Goal: Task Accomplishment & Management: Manage account settings

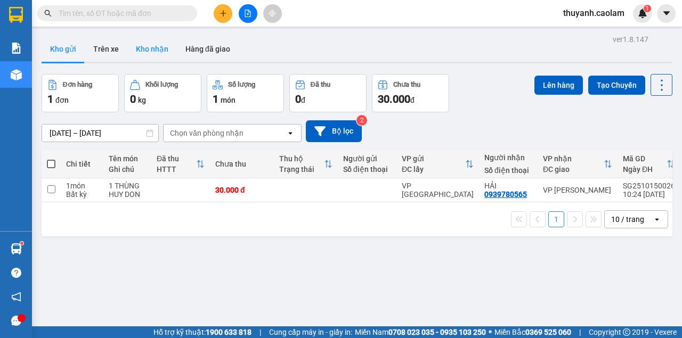
click at [152, 51] on button "Kho nhận" at bounding box center [152, 49] width 50 height 26
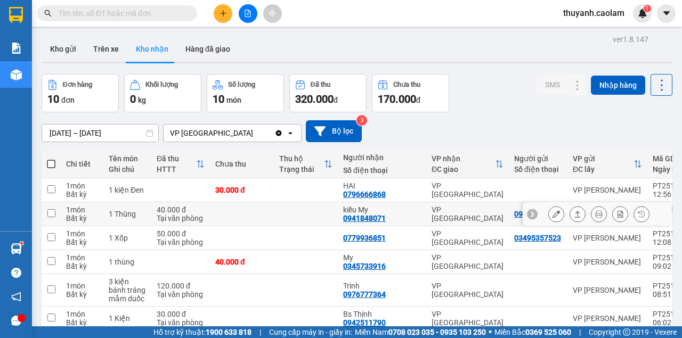
scroll to position [35, 0]
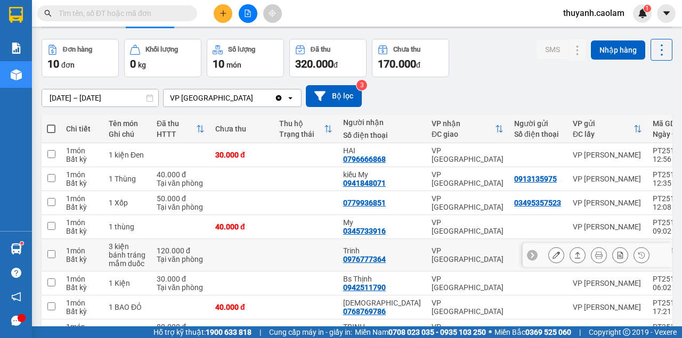
click at [557, 258] on button at bounding box center [556, 255] width 15 height 19
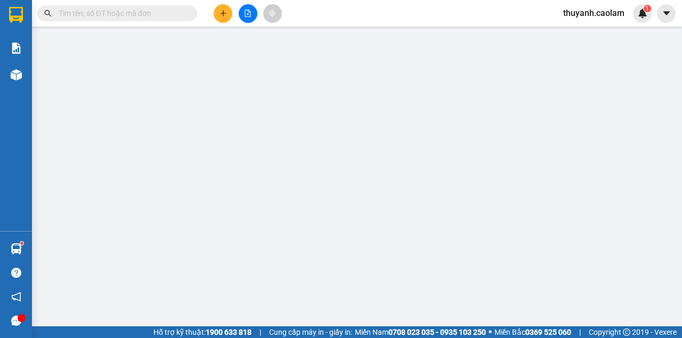
type input "0976777364"
type input "Trinh"
type input "120.000"
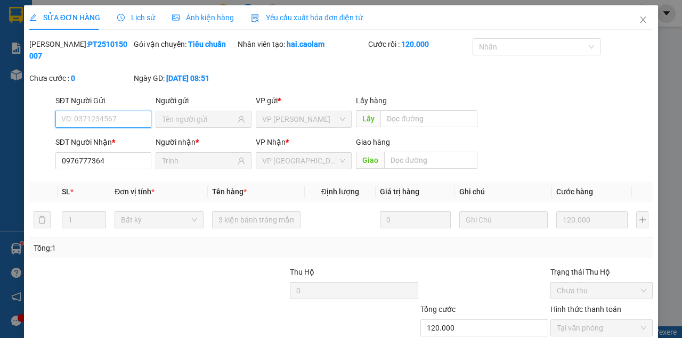
scroll to position [69, 0]
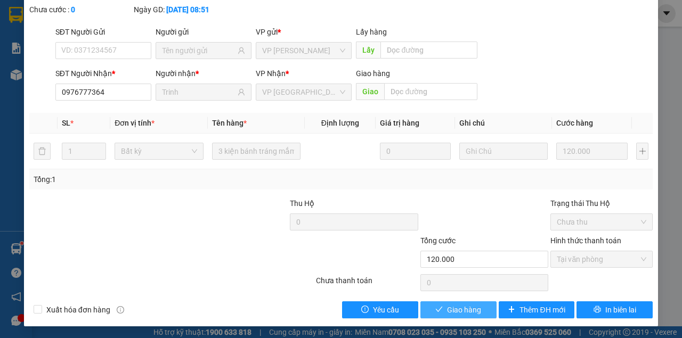
click at [456, 304] on span "Giao hàng" at bounding box center [464, 310] width 34 height 12
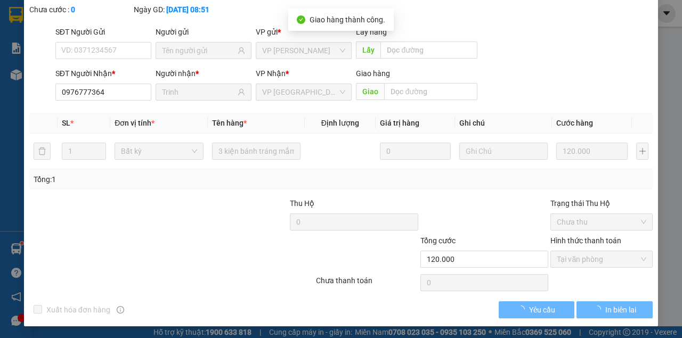
scroll to position [0, 0]
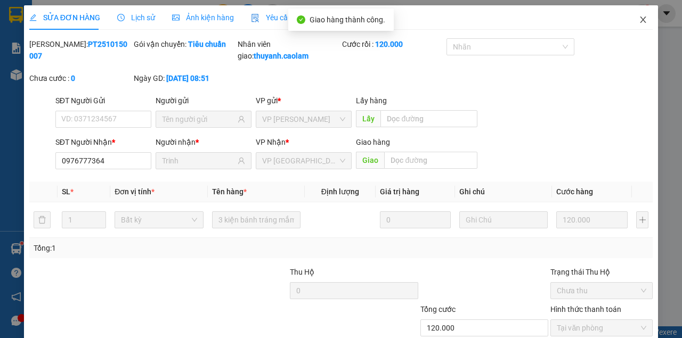
click at [633, 23] on span "Close" at bounding box center [643, 20] width 30 height 30
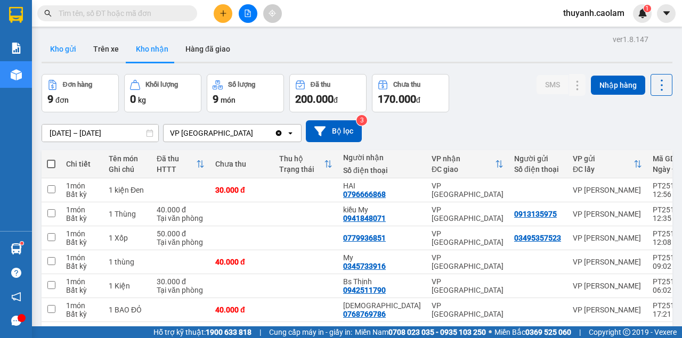
click at [68, 48] on button "Kho gửi" at bounding box center [63, 49] width 43 height 26
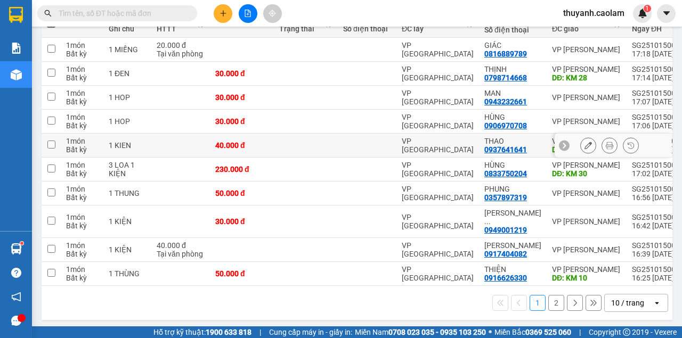
scroll to position [34, 0]
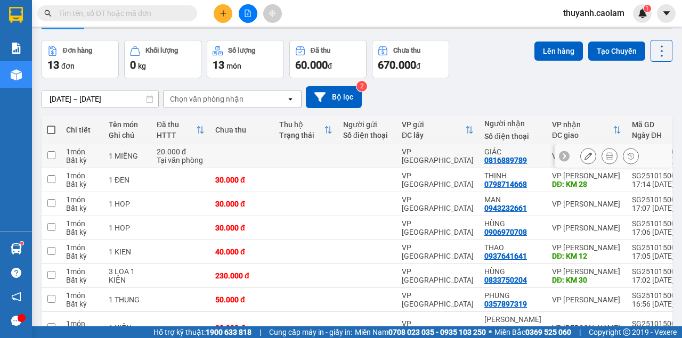
click at [51, 151] on input "checkbox" at bounding box center [51, 155] width 8 height 8
checkbox input "true"
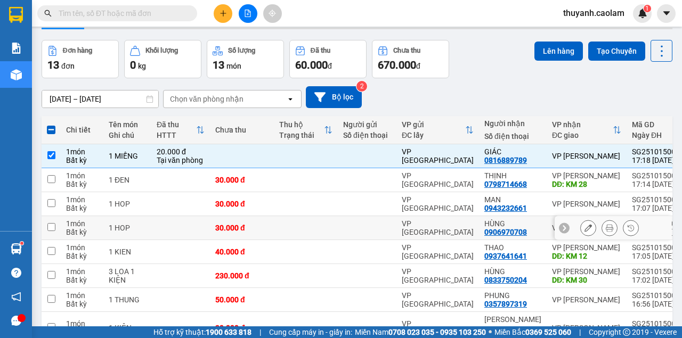
click at [53, 229] on input "checkbox" at bounding box center [51, 227] width 8 height 8
checkbox input "true"
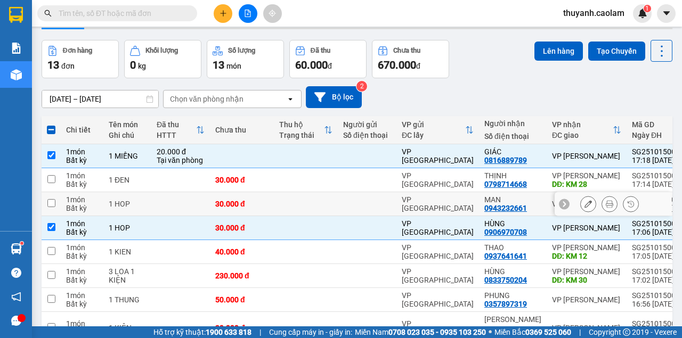
click at [54, 202] on input "checkbox" at bounding box center [51, 203] width 8 height 8
checkbox input "true"
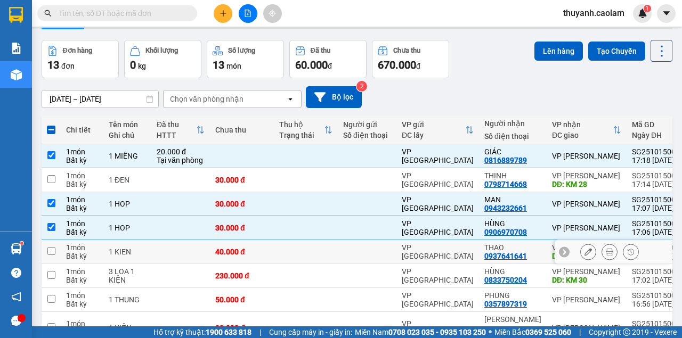
scroll to position [69, 0]
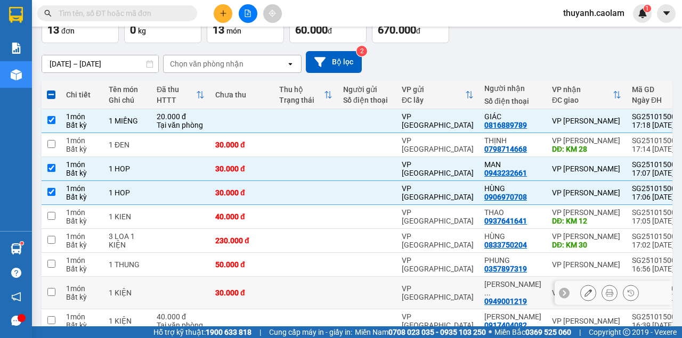
click at [55, 290] on td at bounding box center [51, 293] width 19 height 33
checkbox input "true"
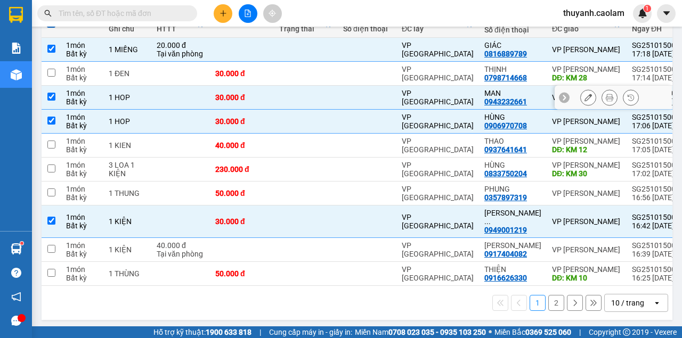
scroll to position [0, 0]
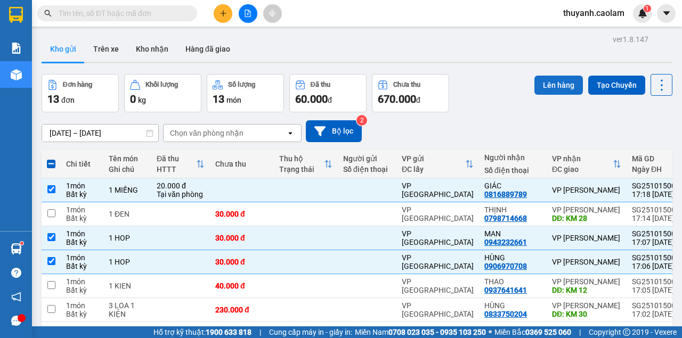
click at [535, 84] on button "Lên hàng" at bounding box center [559, 85] width 49 height 19
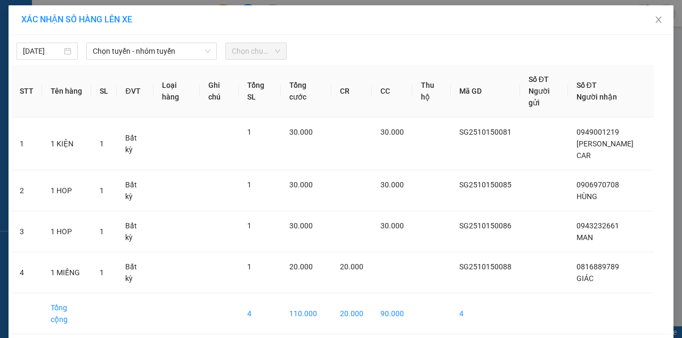
click at [173, 36] on div "[DATE] Chọn tuyến - nhóm tuyến Chọn chuyến STT Tên hàng SL ĐVT Loại hàng Ghi ch…" at bounding box center [341, 203] width 665 height 336
click at [176, 50] on span "Chọn tuyến - nhóm tuyến" at bounding box center [152, 51] width 118 height 16
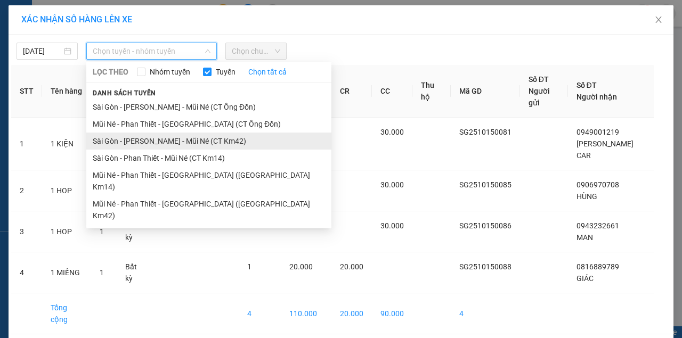
click at [222, 140] on li "Sài Gòn - [PERSON_NAME] - Mũi Né (CT Km42)" at bounding box center [208, 141] width 245 height 17
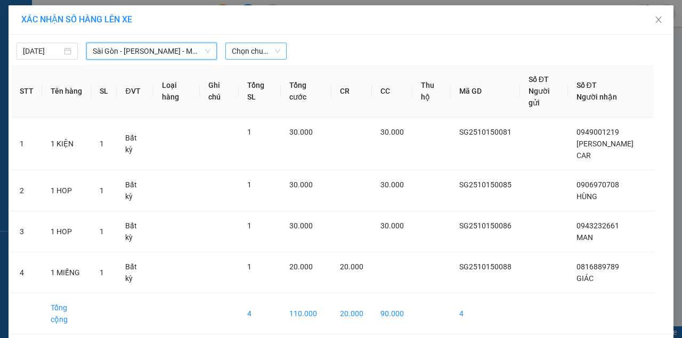
click at [271, 47] on span "Chọn chuyến" at bounding box center [256, 51] width 49 height 16
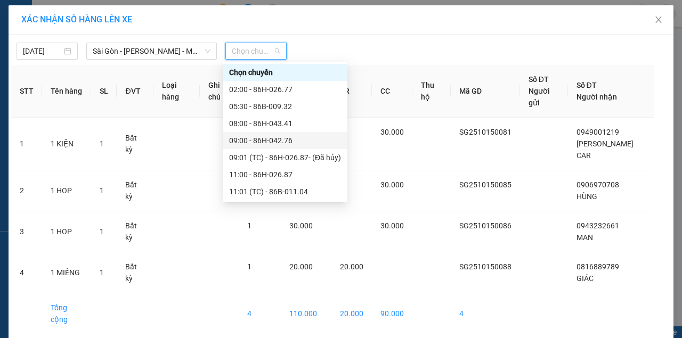
scroll to position [136, 0]
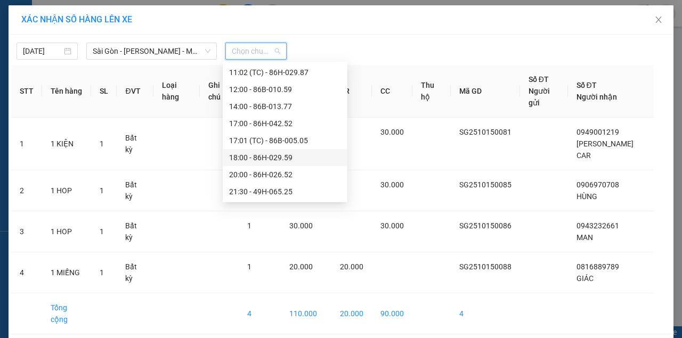
click at [297, 156] on div "18:00 - 86H-029.59" at bounding box center [285, 158] width 112 height 12
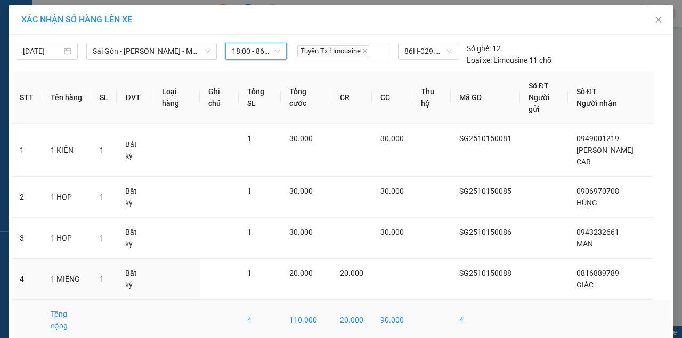
scroll to position [50, 0]
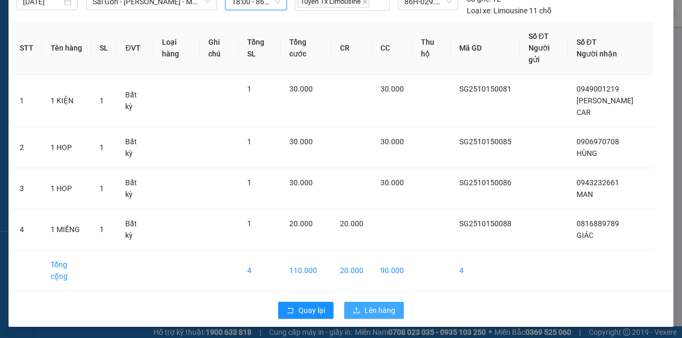
click at [371, 310] on span "Lên hàng" at bounding box center [380, 311] width 31 height 12
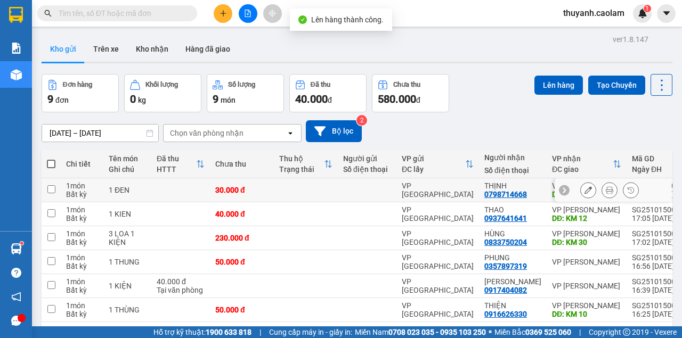
scroll to position [107, 0]
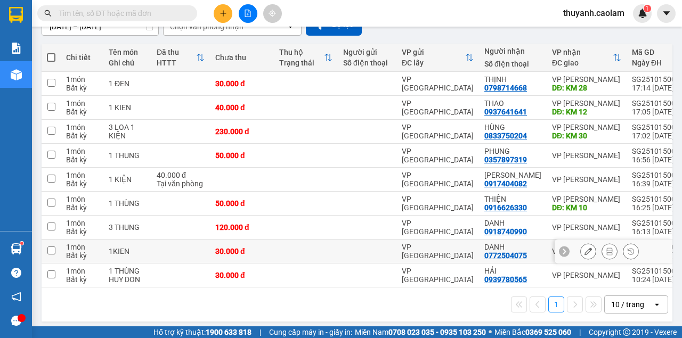
click at [52, 248] on input "checkbox" at bounding box center [51, 251] width 8 height 8
checkbox input "true"
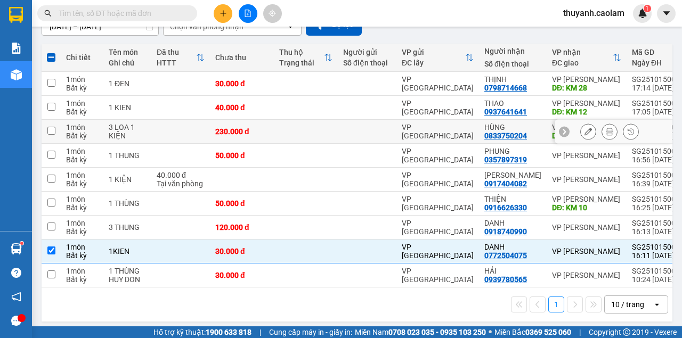
scroll to position [0, 0]
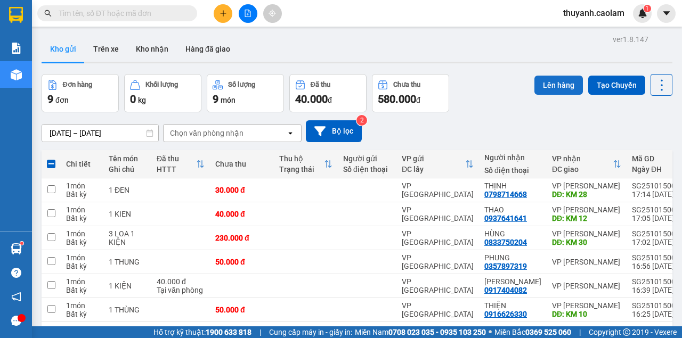
click at [564, 80] on button "Lên hàng" at bounding box center [559, 85] width 49 height 19
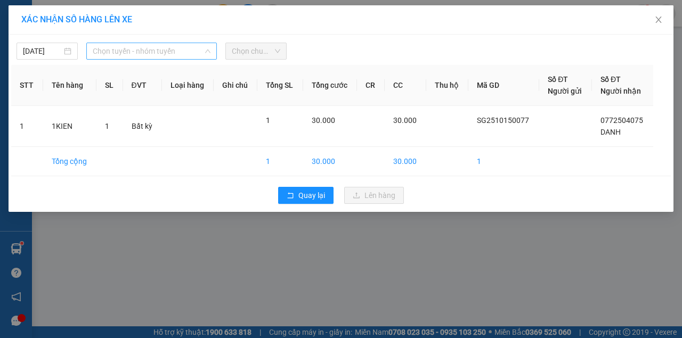
click at [158, 52] on span "Chọn tuyến - nhóm tuyến" at bounding box center [152, 51] width 118 height 16
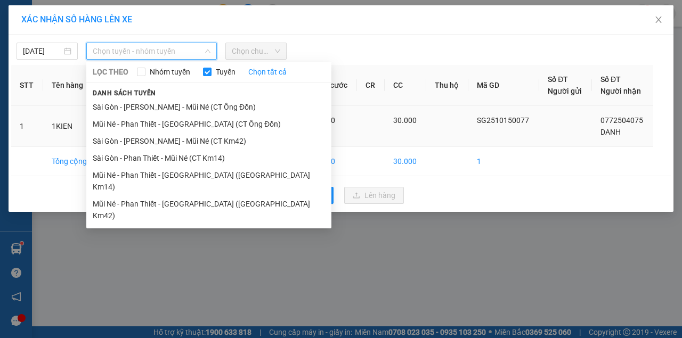
click at [236, 144] on li "Sài Gòn - [PERSON_NAME] - Mũi Né (CT Km42)" at bounding box center [208, 141] width 245 height 17
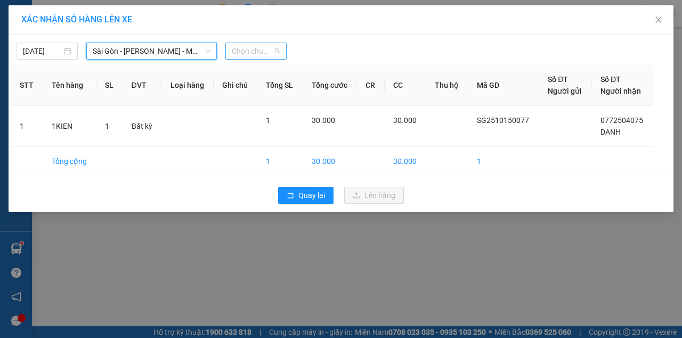
click at [249, 54] on span "Chọn chuyến" at bounding box center [256, 51] width 49 height 16
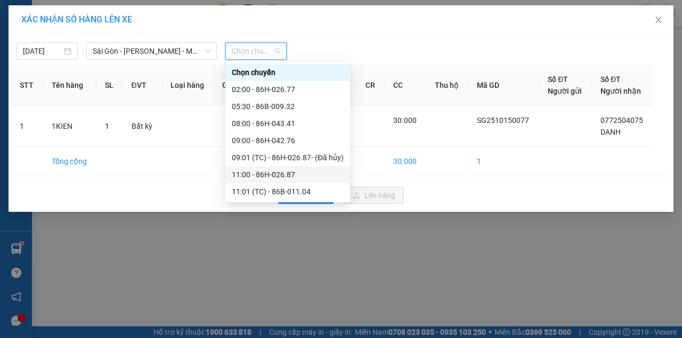
scroll to position [136, 0]
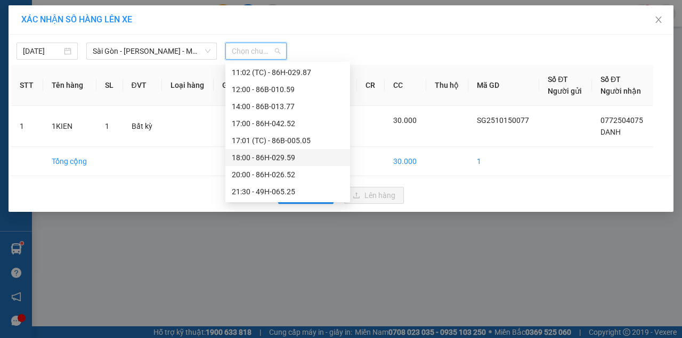
click at [286, 162] on div "18:00 - 86H-029.59" at bounding box center [288, 158] width 112 height 12
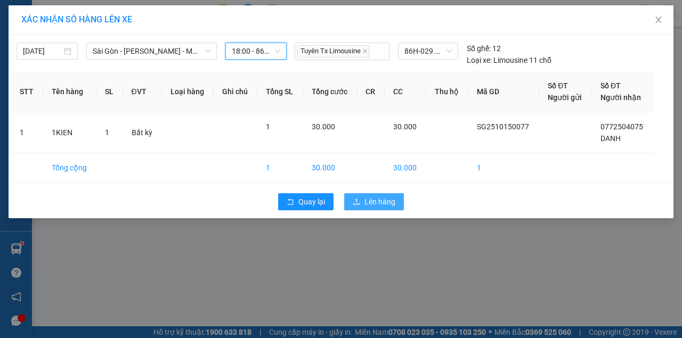
click at [387, 201] on span "Lên hàng" at bounding box center [380, 202] width 31 height 12
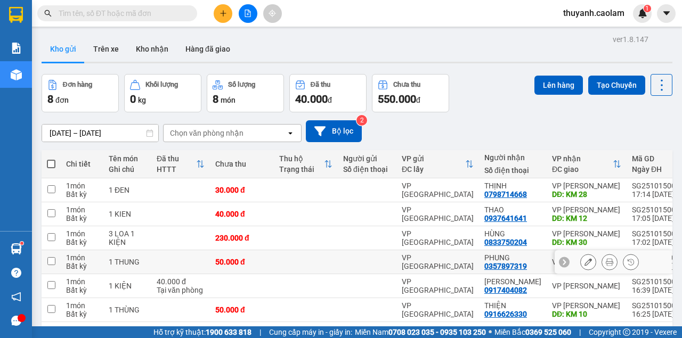
scroll to position [92, 0]
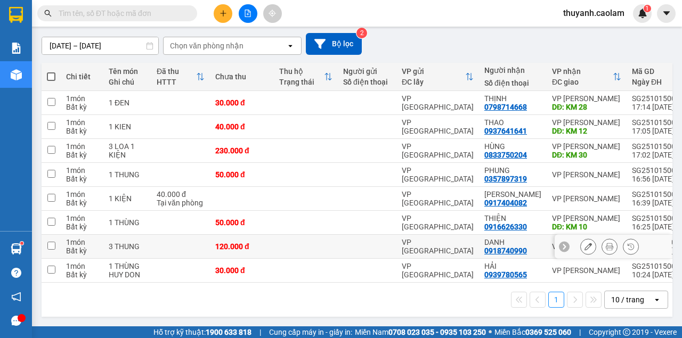
click at [55, 242] on td at bounding box center [51, 247] width 19 height 24
checkbox input "true"
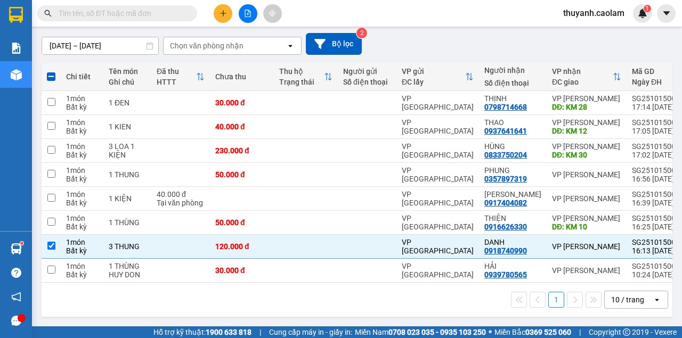
scroll to position [0, 0]
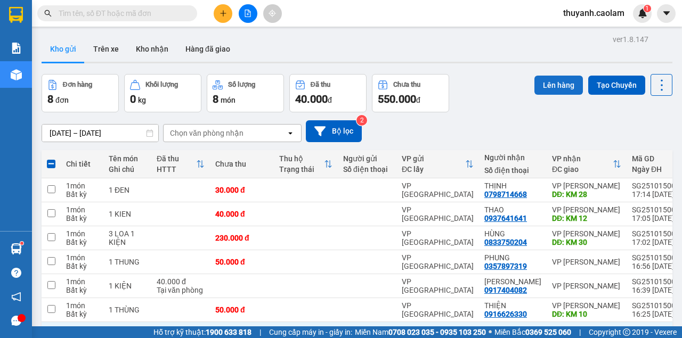
click at [549, 87] on button "Lên hàng" at bounding box center [559, 85] width 49 height 19
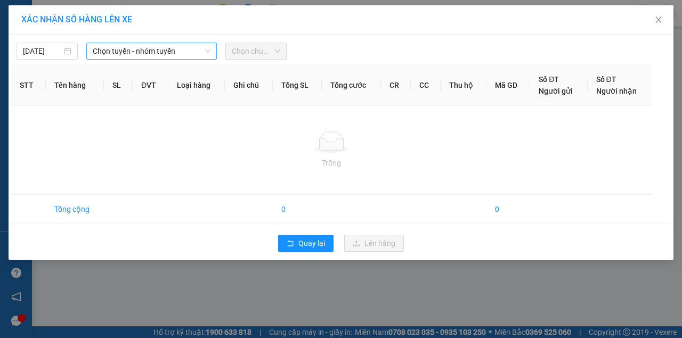
click at [154, 51] on span "Chọn tuyến - nhóm tuyến" at bounding box center [152, 51] width 118 height 16
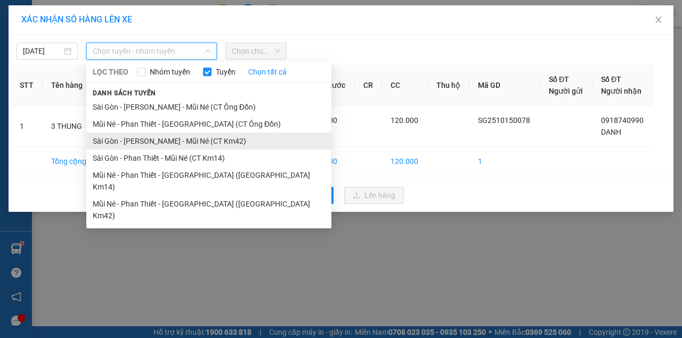
click at [243, 144] on li "Sài Gòn - [PERSON_NAME] - Mũi Né (CT Km42)" at bounding box center [208, 141] width 245 height 17
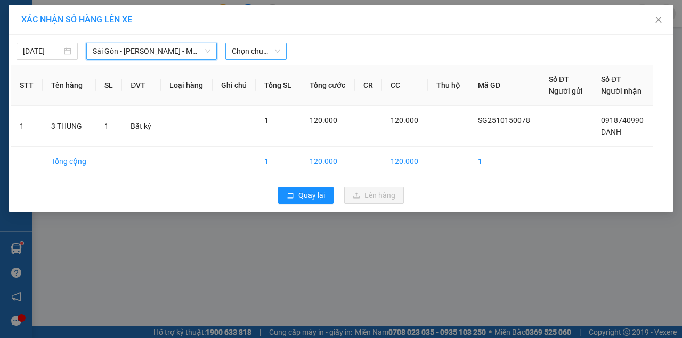
click at [247, 45] on span "Chọn chuyến" at bounding box center [256, 51] width 49 height 16
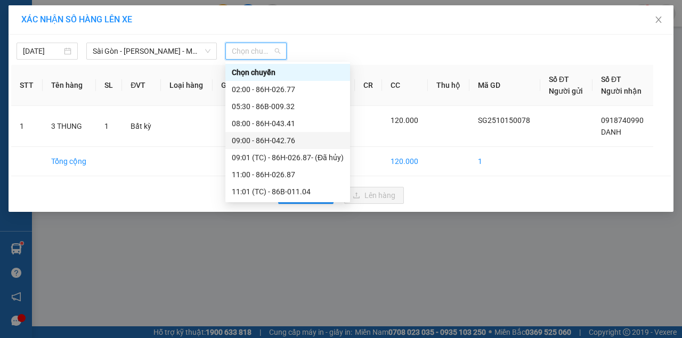
scroll to position [136, 0]
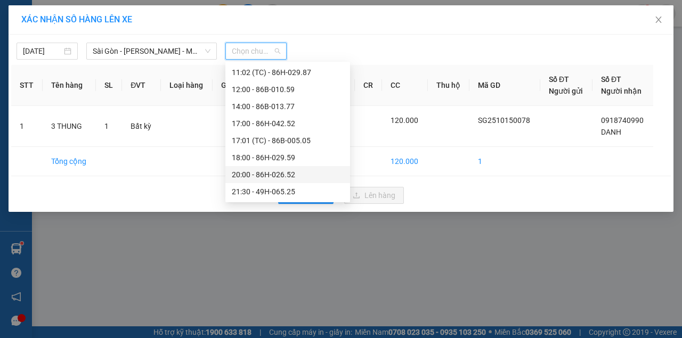
click at [283, 159] on div "18:00 - 86H-029.59" at bounding box center [288, 158] width 112 height 12
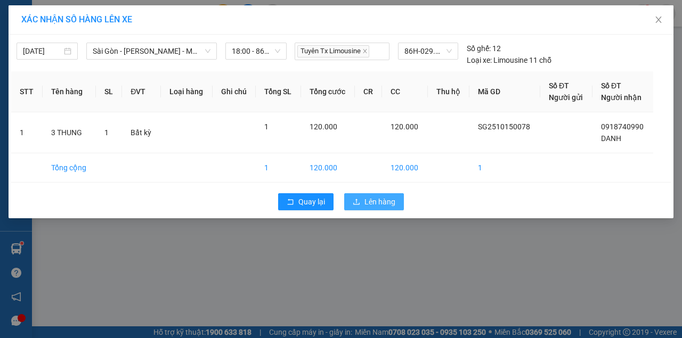
click at [377, 205] on span "Lên hàng" at bounding box center [380, 202] width 31 height 12
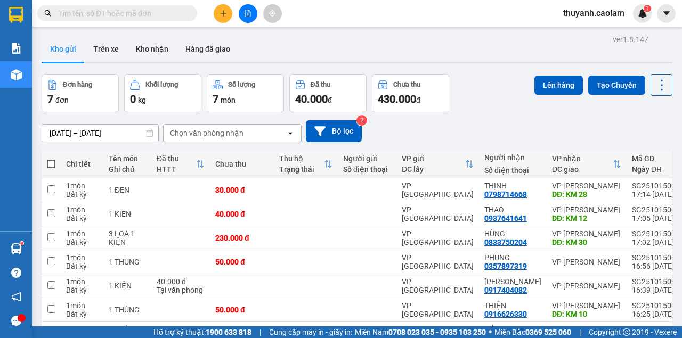
click at [245, 16] on icon "file-add" at bounding box center [248, 13] width 6 height 7
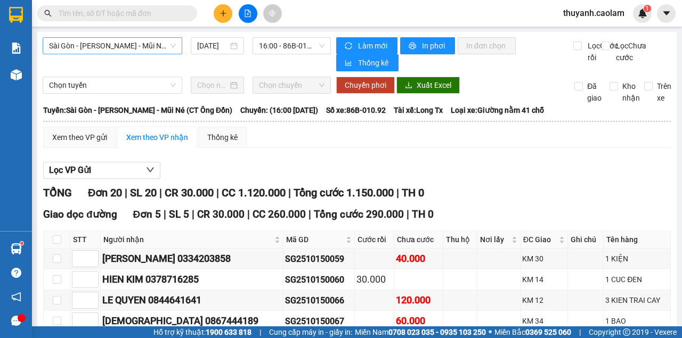
click at [120, 43] on span "Sài Gòn - [PERSON_NAME] - Mũi Né (CT Ông Đồn)" at bounding box center [112, 46] width 127 height 16
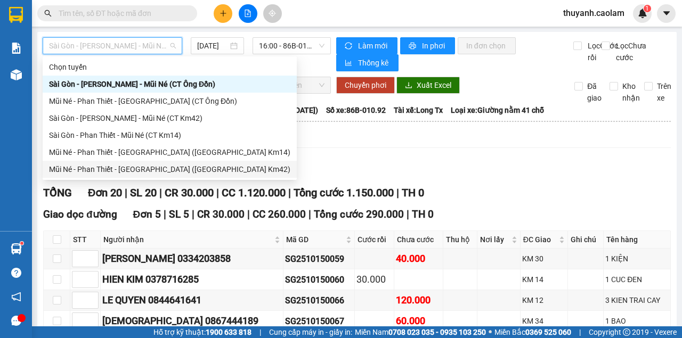
click at [175, 173] on div "Mũi Né - Phan Thiết - [GEOGRAPHIC_DATA] ([GEOGRAPHIC_DATA] Km42)" at bounding box center [169, 170] width 241 height 12
type input "[DATE]"
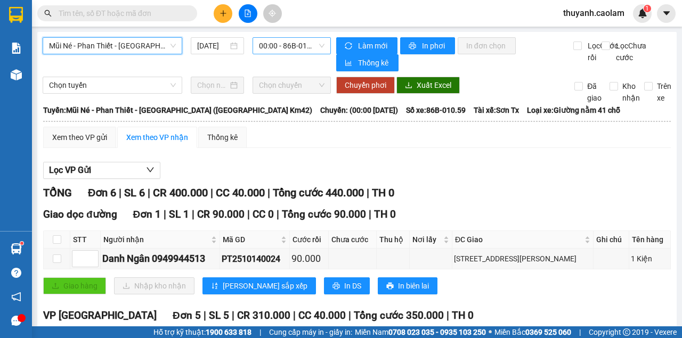
click at [277, 41] on span "00:00 - 86B-010.59" at bounding box center [291, 46] width 65 height 16
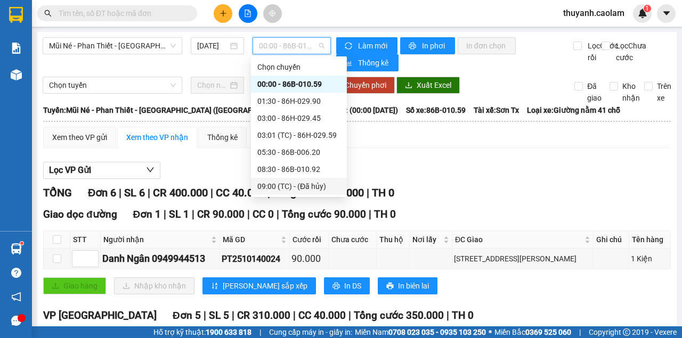
scroll to position [68, 0]
click at [296, 155] on div "15:00 - 86H-042.76" at bounding box center [298, 153] width 83 height 12
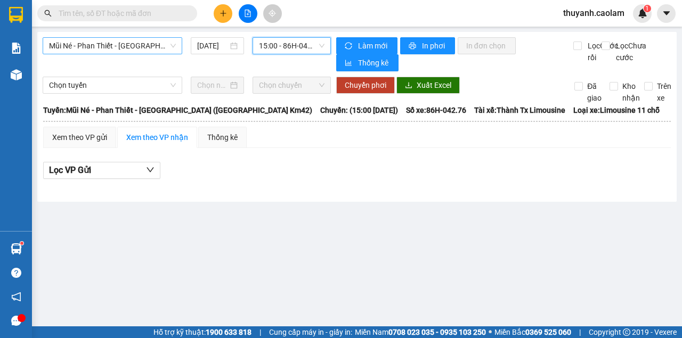
click at [175, 42] on span "Mũi Né - Phan Thiết - [GEOGRAPHIC_DATA] ([GEOGRAPHIC_DATA] Km42)" at bounding box center [112, 46] width 127 height 16
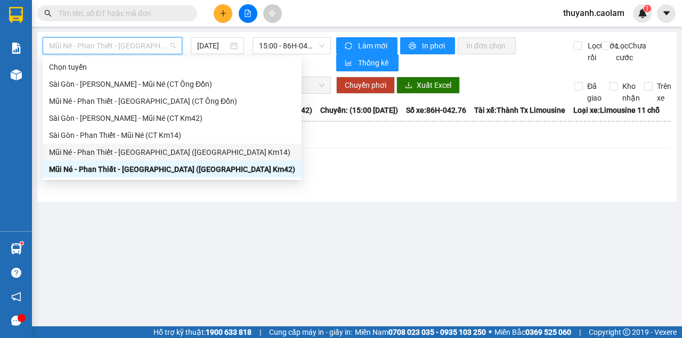
click at [184, 156] on div "Mũi Né - Phan Thiết - [GEOGRAPHIC_DATA] ([GEOGRAPHIC_DATA] Km14)" at bounding box center [172, 153] width 246 height 12
type input "[DATE]"
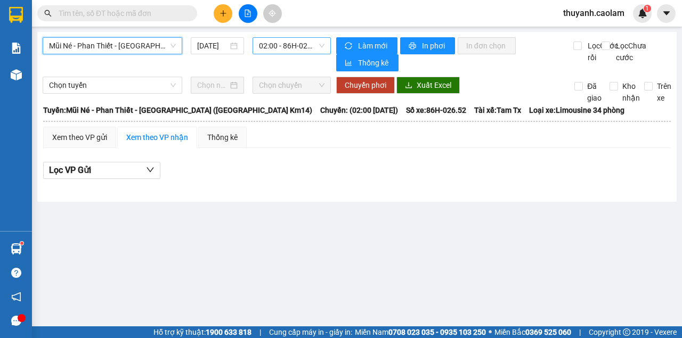
click at [291, 44] on span "02:00 - 86H-026.52" at bounding box center [291, 46] width 65 height 16
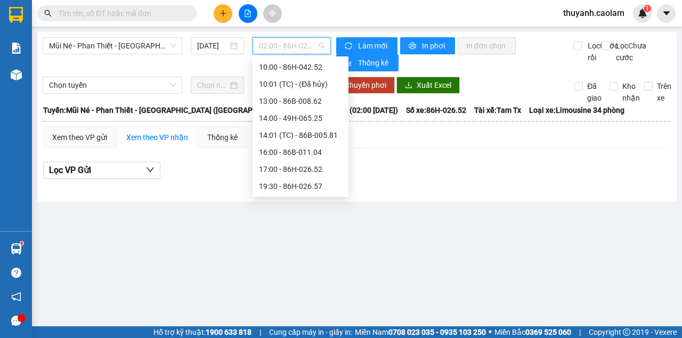
scroll to position [17, 0]
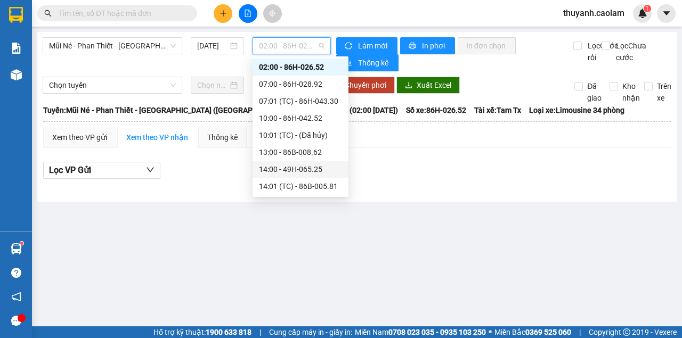
click at [300, 151] on div "13:00 - 86B-008.62" at bounding box center [300, 153] width 83 height 12
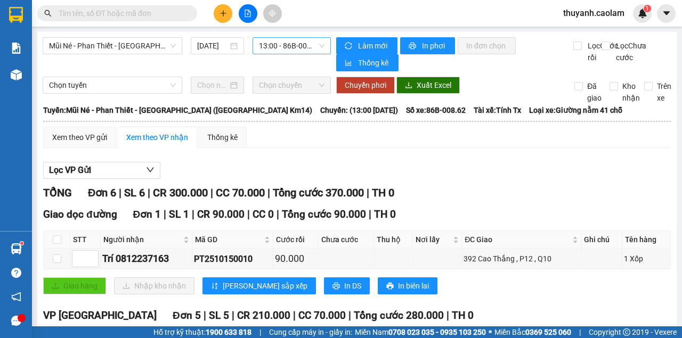
click at [281, 52] on span "13:00 - 86B-008.62" at bounding box center [291, 46] width 65 height 16
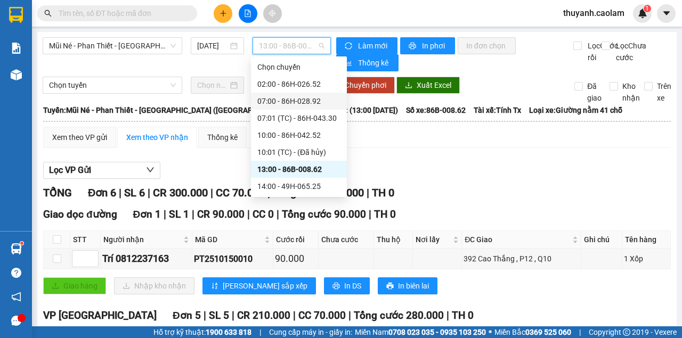
click at [141, 32] on div "Mũi Né - Phan Thiết - [GEOGRAPHIC_DATA] ([GEOGRAPHIC_DATA] Km14) [DATE] 13:00 -…" at bounding box center [357, 268] width 640 height 472
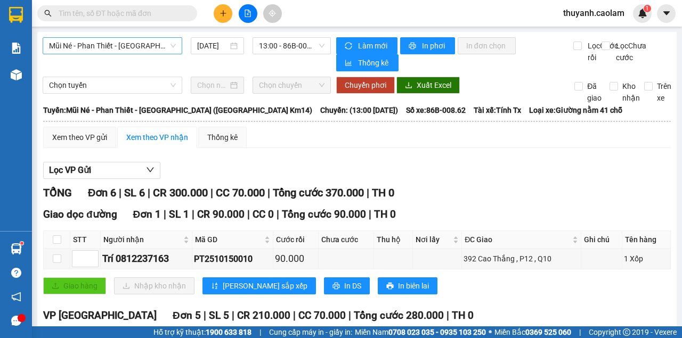
click at [135, 45] on span "Mũi Né - Phan Thiết - [GEOGRAPHIC_DATA] ([GEOGRAPHIC_DATA] Km14)" at bounding box center [112, 46] width 127 height 16
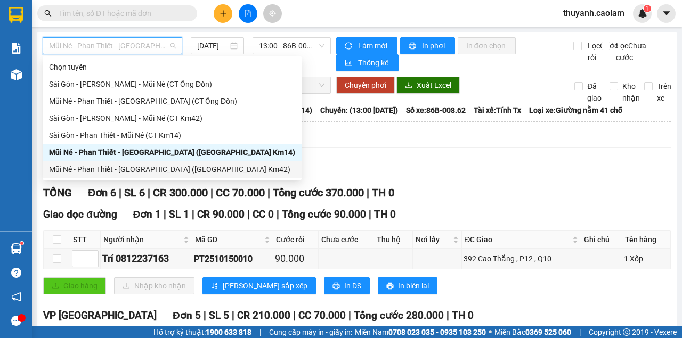
click at [179, 173] on div "Mũi Né - Phan Thiết - [GEOGRAPHIC_DATA] ([GEOGRAPHIC_DATA] Km42)" at bounding box center [172, 170] width 246 height 12
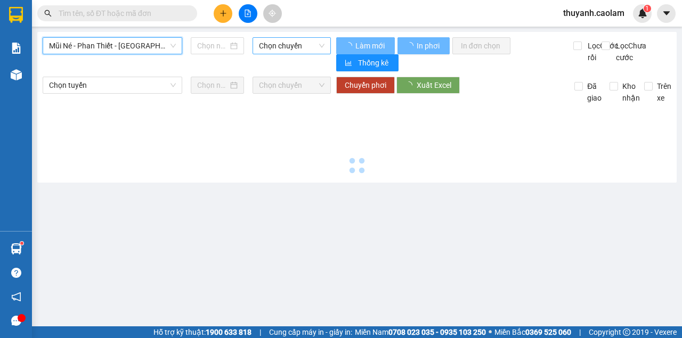
click at [292, 52] on span "Chọn chuyến" at bounding box center [291, 46] width 65 height 16
type input "[DATE]"
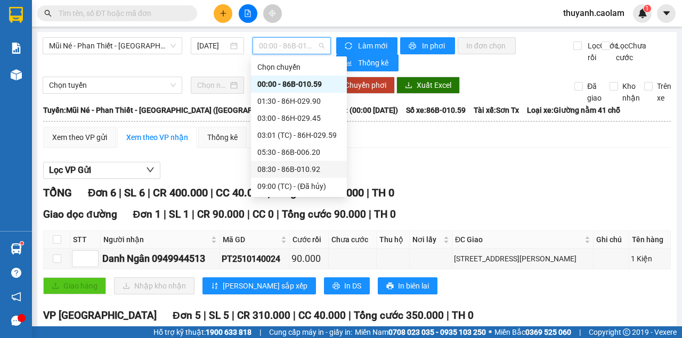
click at [309, 164] on div "08:30 - 86B-010.92" at bounding box center [298, 170] width 83 height 12
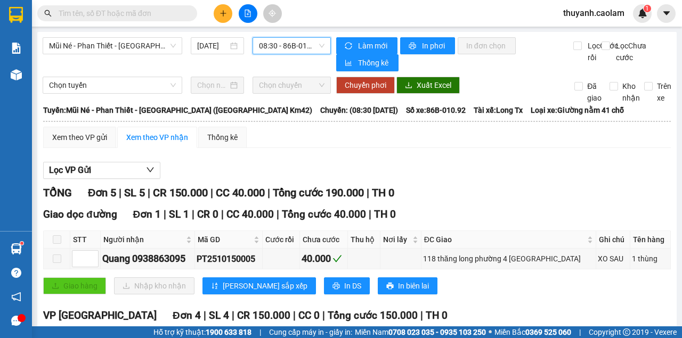
scroll to position [161, 0]
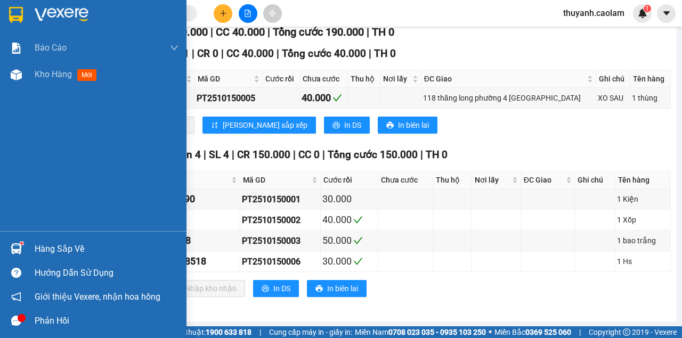
click at [25, 9] on div at bounding box center [16, 14] width 19 height 19
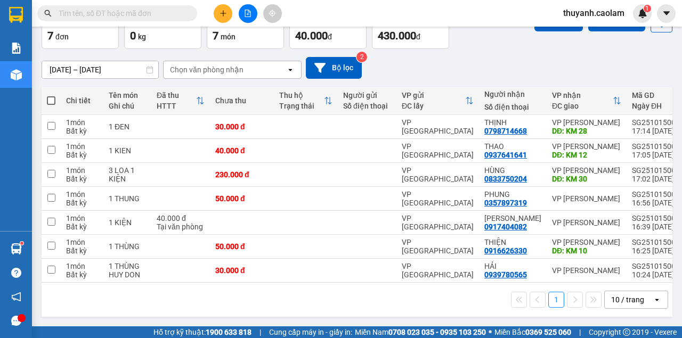
scroll to position [68, 0]
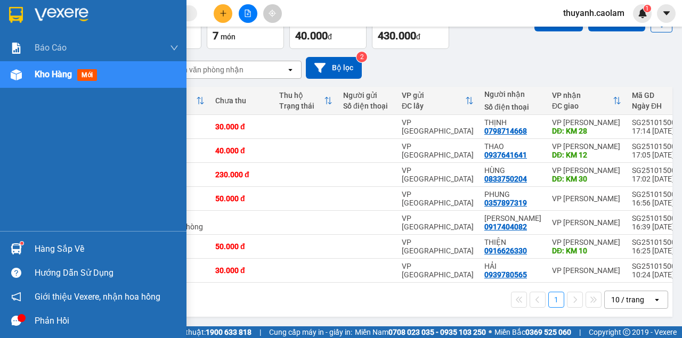
click at [25, 11] on div at bounding box center [93, 17] width 187 height 35
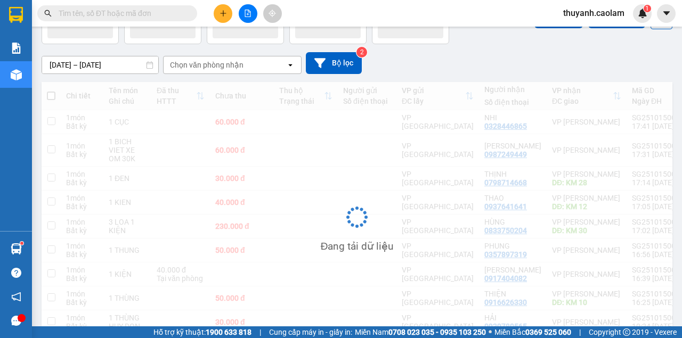
scroll to position [68, 0]
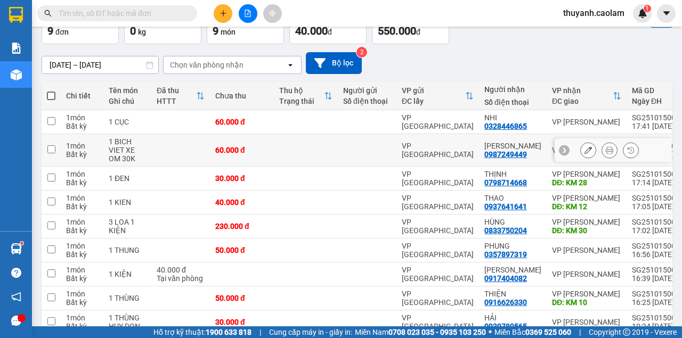
click at [52, 149] on input "checkbox" at bounding box center [51, 150] width 8 height 8
checkbox input "true"
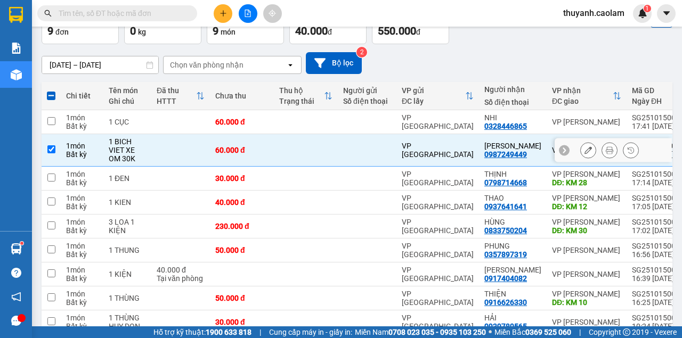
click at [585, 150] on icon at bounding box center [588, 150] width 7 height 7
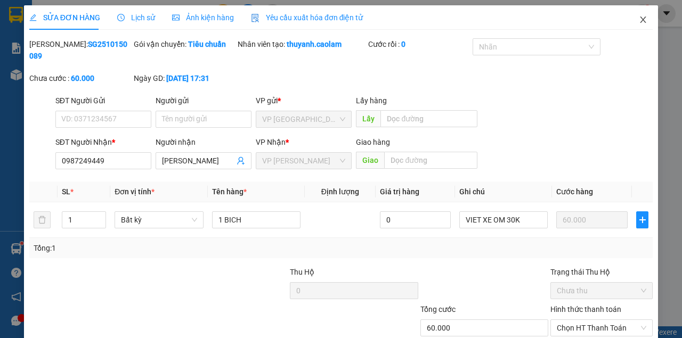
click at [644, 19] on span "Close" at bounding box center [643, 20] width 30 height 30
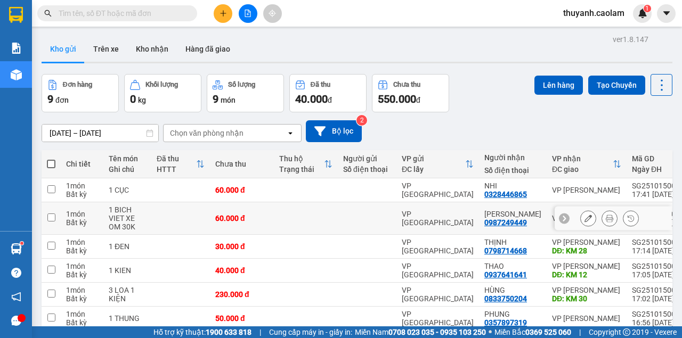
drag, startPoint x: 57, startPoint y: 217, endPoint x: 69, endPoint y: 209, distance: 14.9
click at [57, 217] on td at bounding box center [51, 219] width 19 height 33
checkbox input "true"
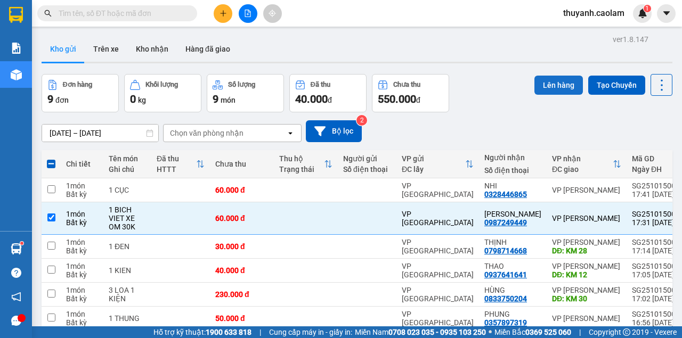
click at [538, 84] on button "Lên hàng" at bounding box center [559, 85] width 49 height 19
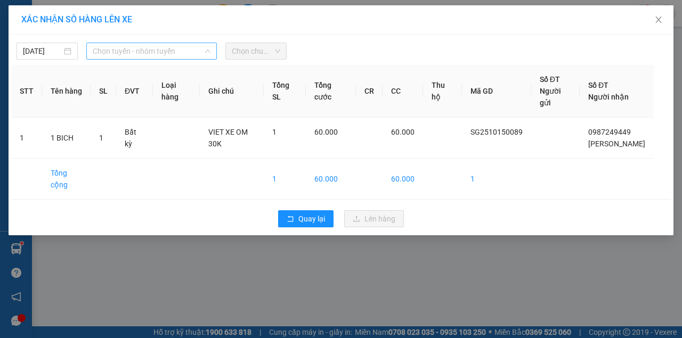
click at [156, 47] on span "Chọn tuyến - nhóm tuyến" at bounding box center [152, 51] width 118 height 16
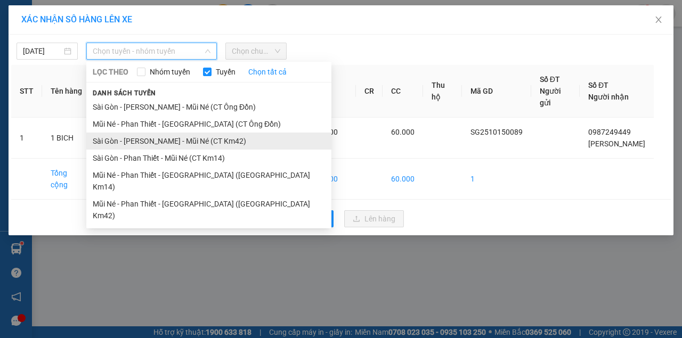
click at [224, 140] on li "Sài Gòn - [PERSON_NAME] - Mũi Né (CT Km42)" at bounding box center [208, 141] width 245 height 17
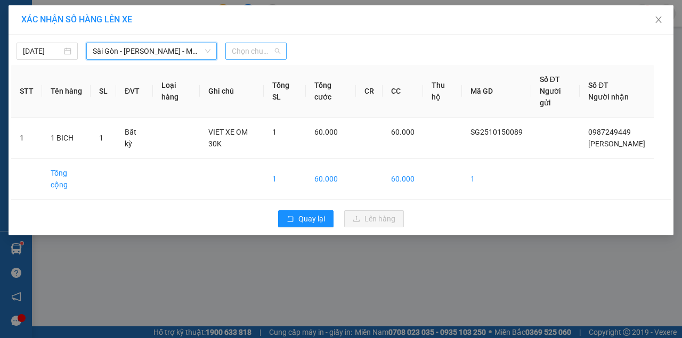
click at [260, 52] on span "Chọn chuyến" at bounding box center [256, 51] width 49 height 16
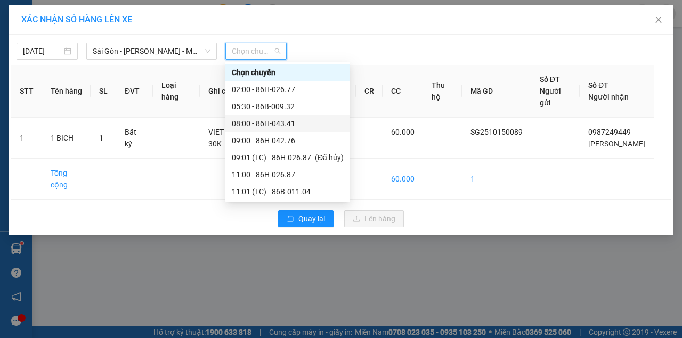
scroll to position [136, 0]
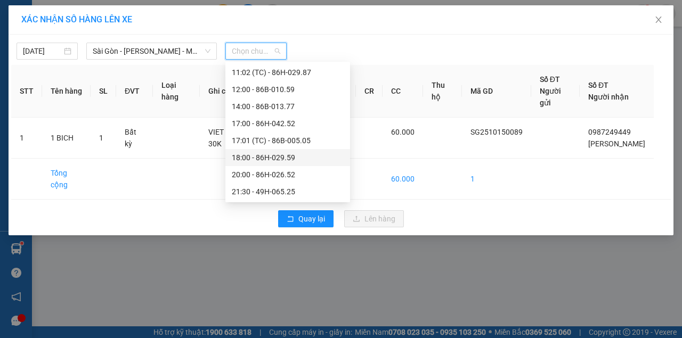
click at [275, 156] on div "18:00 - 86H-029.59" at bounding box center [288, 158] width 112 height 12
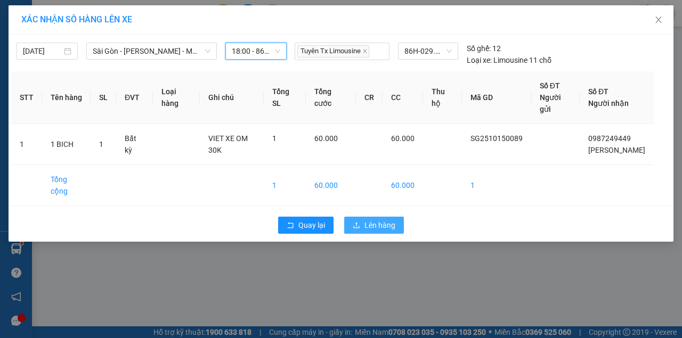
click at [381, 231] on span "Lên hàng" at bounding box center [380, 226] width 31 height 12
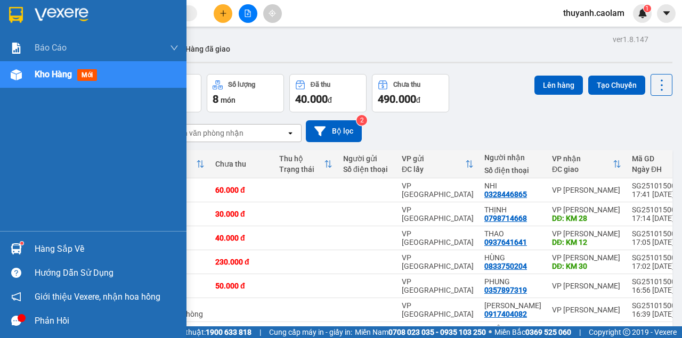
drag, startPoint x: 19, startPoint y: 14, endPoint x: 48, endPoint y: 8, distance: 29.5
click at [20, 14] on img at bounding box center [16, 15] width 14 height 16
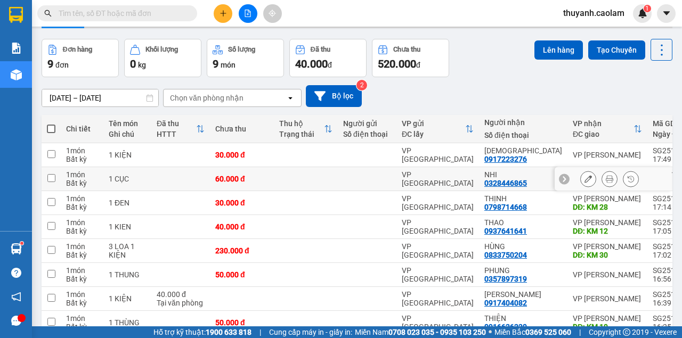
scroll to position [116, 0]
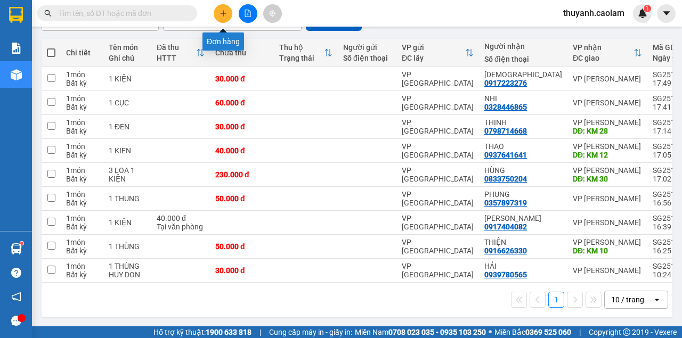
click at [224, 18] on button at bounding box center [223, 13] width 19 height 19
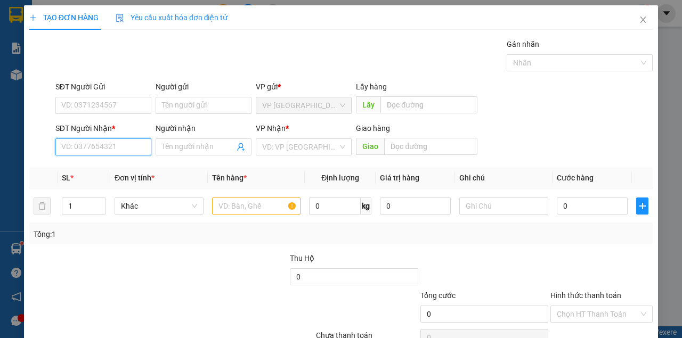
click at [130, 143] on input "SĐT Người Nhận *" at bounding box center [103, 147] width 96 height 17
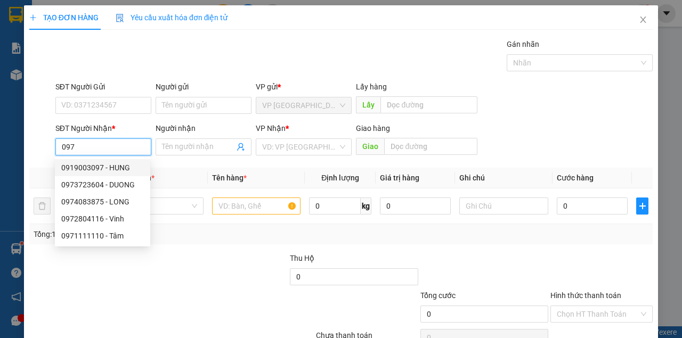
click at [110, 169] on div "0919003097 - HUNG" at bounding box center [102, 168] width 83 height 12
type input "0919003097"
type input "HUNG"
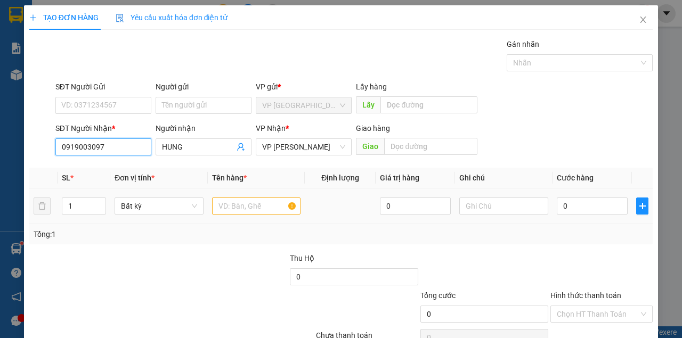
type input "0919003097"
click at [225, 208] on input "text" at bounding box center [256, 206] width 89 height 17
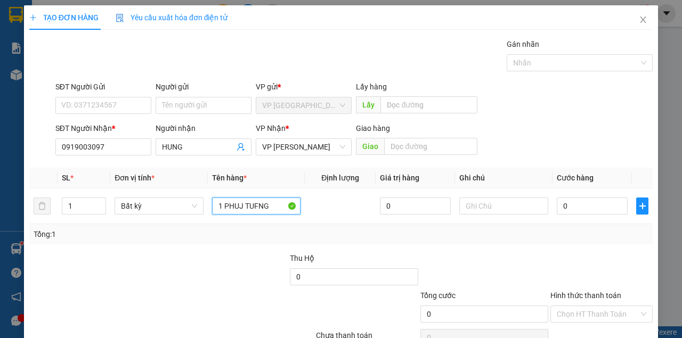
type input "1 PHUJ TUFNG"
drag, startPoint x: 252, startPoint y: 109, endPoint x: 570, endPoint y: 204, distance: 332.4
click at [570, 204] on input "0" at bounding box center [592, 206] width 71 height 17
type input "5"
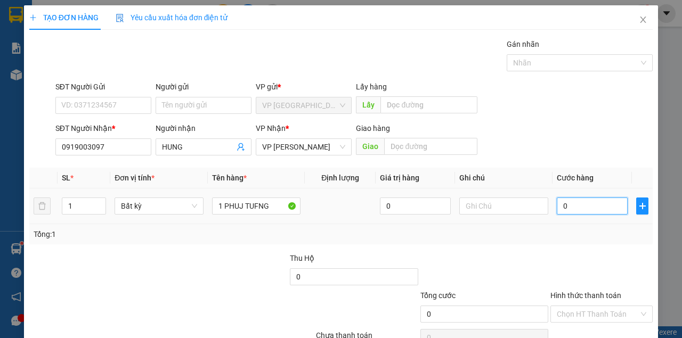
type input "5"
type input "50"
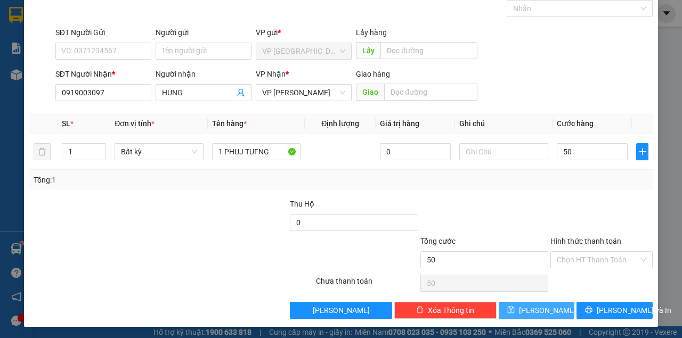
type input "50.000"
click at [541, 305] on span "[PERSON_NAME]" at bounding box center [547, 311] width 57 height 12
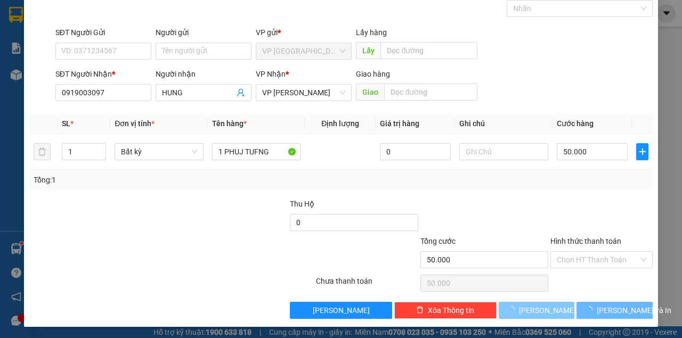
type input "0"
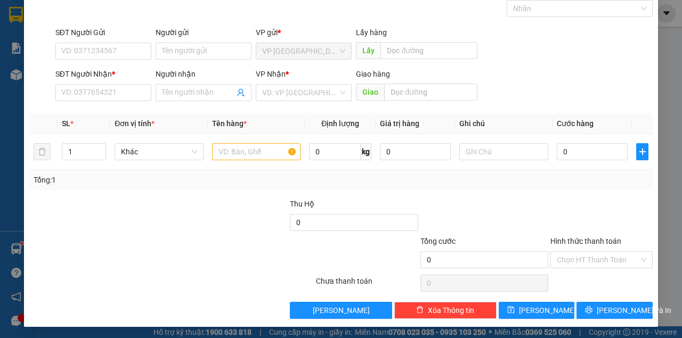
drag, startPoint x: 597, startPoint y: 194, endPoint x: 641, endPoint y: 87, distance: 115.0
click at [641, 87] on div "SĐT Người Nhận * VD: 0377654321 Người nhận Tên người nhận VP Nhận * VD: VP Sài …" at bounding box center [354, 86] width 602 height 37
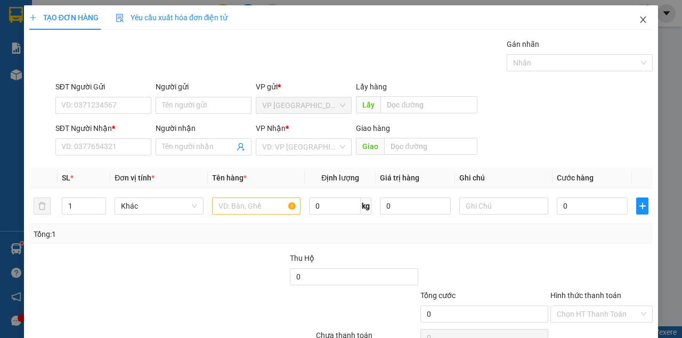
click at [639, 18] on icon "close" at bounding box center [643, 19] width 9 height 9
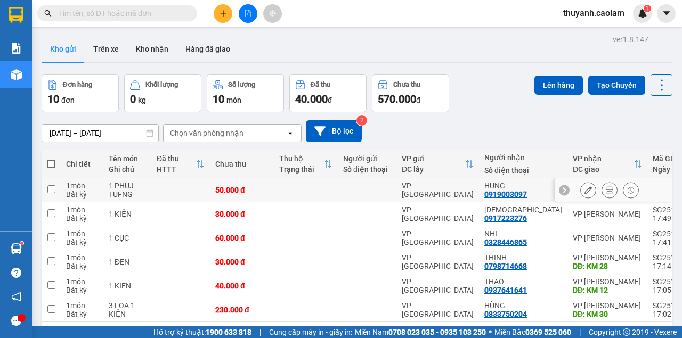
click at [177, 198] on td at bounding box center [180, 191] width 59 height 24
checkbox input "true"
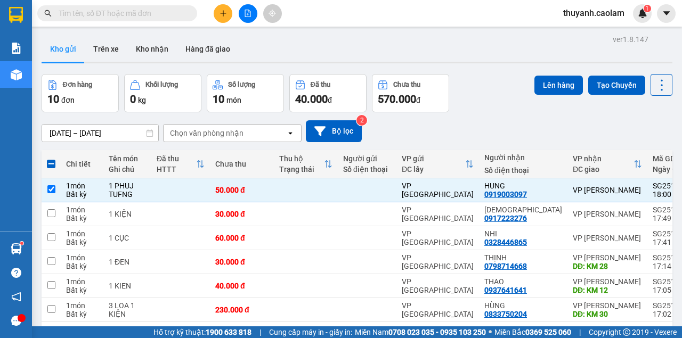
click at [475, 95] on div "Đơn hàng 10 đơn Khối lượng 0 kg Số lượng 10 món Đã thu 40.000 đ Chưa thu 570.00…" at bounding box center [357, 93] width 631 height 38
click at [502, 90] on div "Đơn hàng 10 đơn Khối lượng 0 kg Số lượng 10 món Đã thu 40.000 đ Chưa thu 570.00…" at bounding box center [357, 93] width 631 height 38
click at [318, 19] on div "Kết quả tìm kiếm ( 0 ) Bộ lọc No Data thuyanh.caolam 1" at bounding box center [341, 13] width 682 height 27
click at [251, 19] on button at bounding box center [248, 13] width 19 height 19
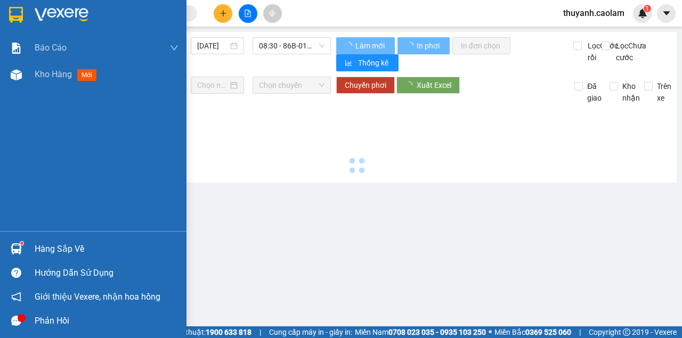
click at [1, 18] on div at bounding box center [93, 17] width 187 height 35
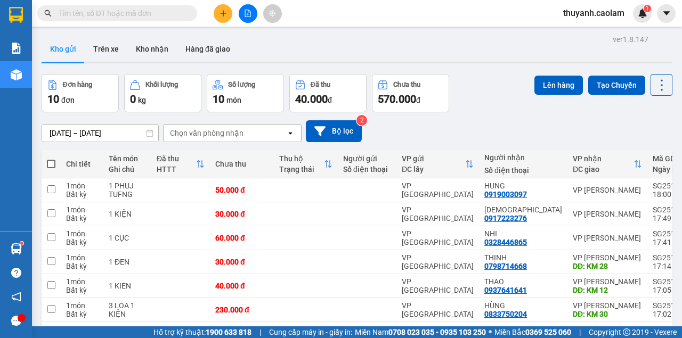
click at [248, 16] on icon "file-add" at bounding box center [247, 13] width 7 height 7
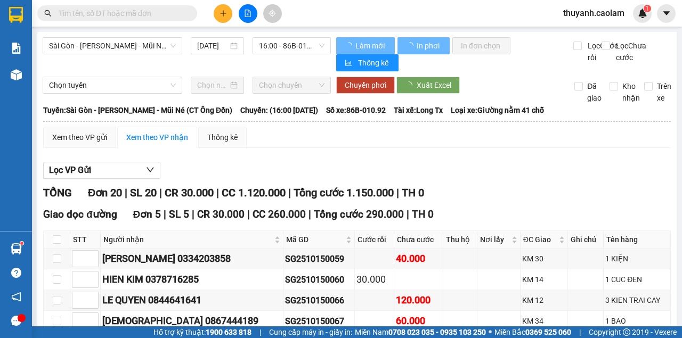
click at [143, 42] on span "Sài Gòn - [PERSON_NAME] - Mũi Né (CT Ông Đồn)" at bounding box center [112, 46] width 127 height 16
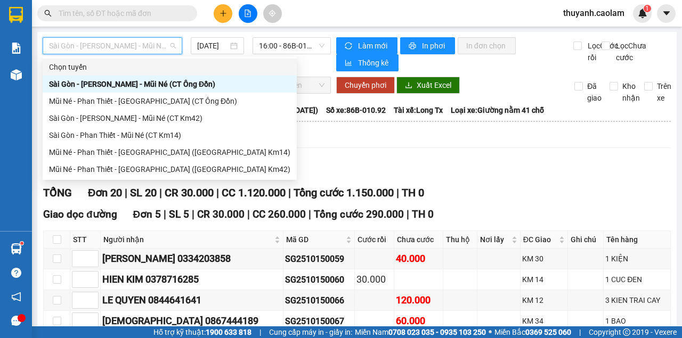
click at [143, 46] on span "Sài Gòn - [PERSON_NAME] - Mũi Né (CT Ông Đồn)" at bounding box center [112, 46] width 127 height 16
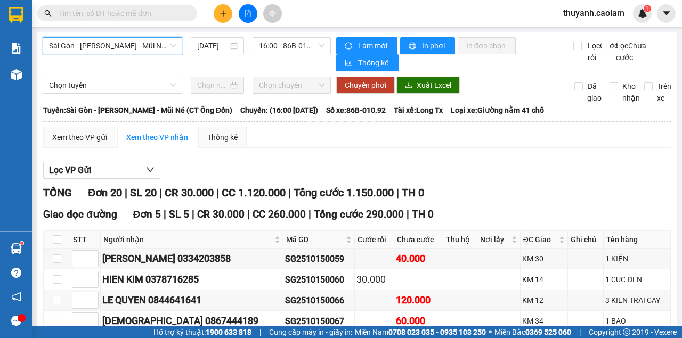
click at [108, 15] on input "text" at bounding box center [122, 13] width 126 height 12
click at [278, 49] on span "16:00 - 86B-010.92" at bounding box center [291, 46] width 65 height 16
click at [154, 15] on input "text" at bounding box center [122, 13] width 126 height 12
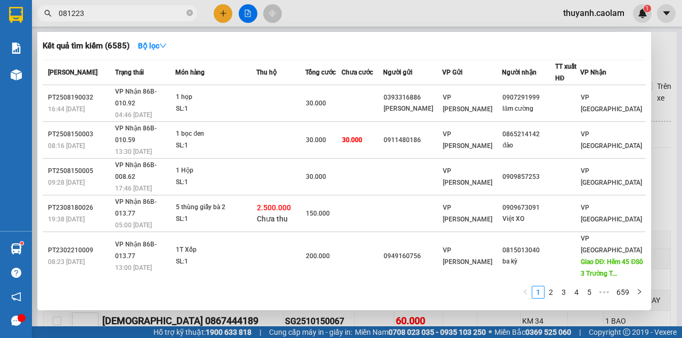
type input "0812237"
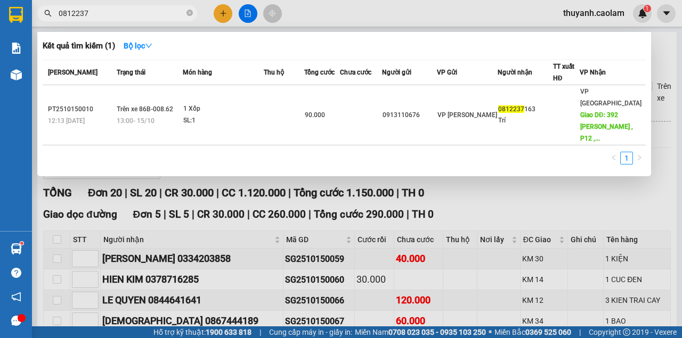
click at [183, 11] on input "0812237" at bounding box center [122, 13] width 126 height 12
click at [189, 14] on icon "close-circle" at bounding box center [190, 13] width 6 height 6
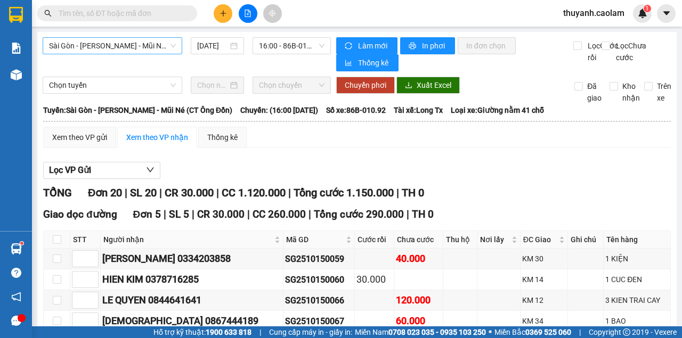
click at [133, 47] on span "Sài Gòn - [PERSON_NAME] - Mũi Né (CT Ông Đồn)" at bounding box center [112, 46] width 127 height 16
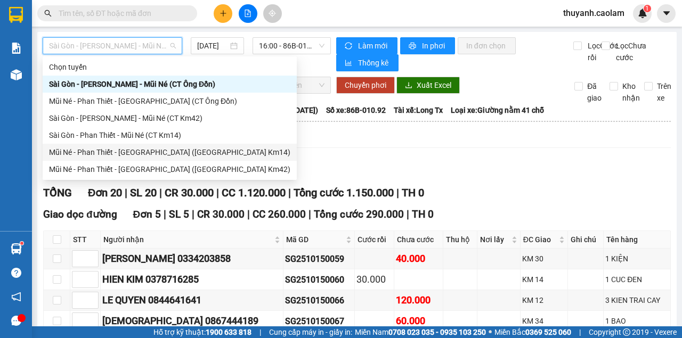
click at [171, 158] on div "Mũi Né - Phan Thiết - [GEOGRAPHIC_DATA] ([GEOGRAPHIC_DATA] Km14)" at bounding box center [170, 152] width 254 height 17
type input "[DATE]"
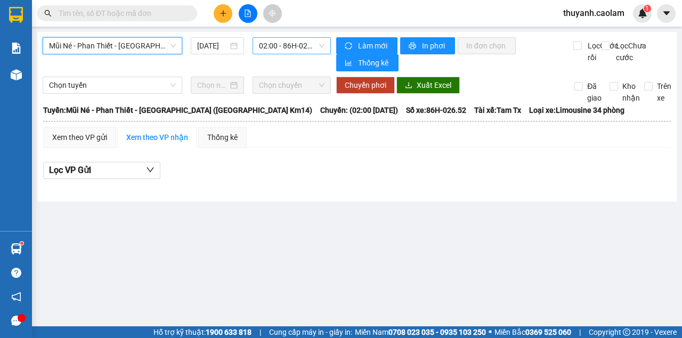
click at [282, 42] on span "02:00 - 86H-026.52" at bounding box center [291, 46] width 65 height 16
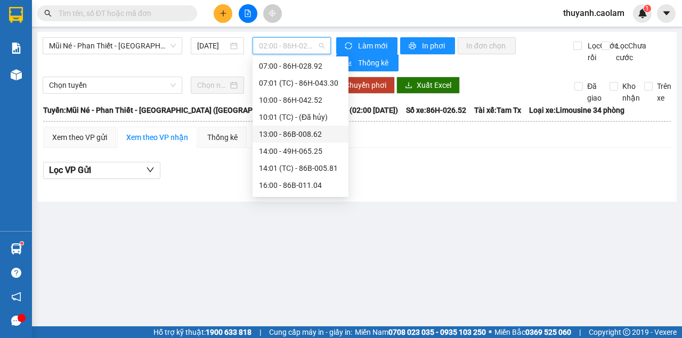
scroll to position [68, 0]
click at [309, 107] on div "13:00 - 86B-008.62" at bounding box center [300, 101] width 83 height 12
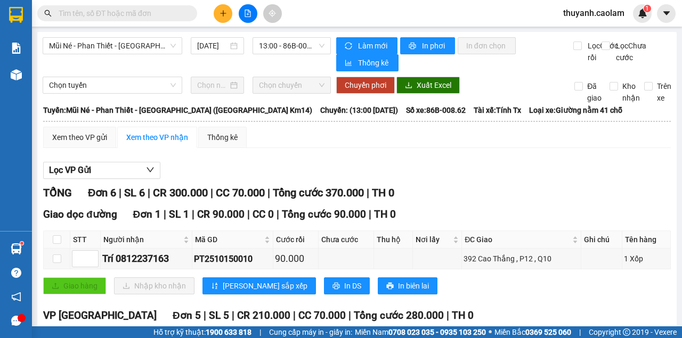
drag, startPoint x: 273, startPoint y: 149, endPoint x: 115, endPoint y: 17, distance: 206.2
click at [115, 17] on input "text" at bounding box center [122, 13] width 126 height 12
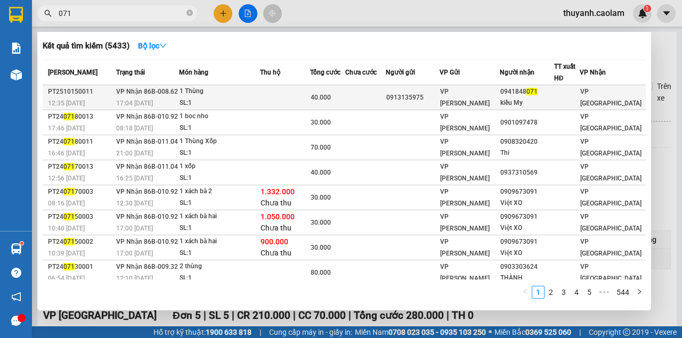
type input "071"
click at [408, 104] on td "0913135975" at bounding box center [413, 97] width 54 height 25
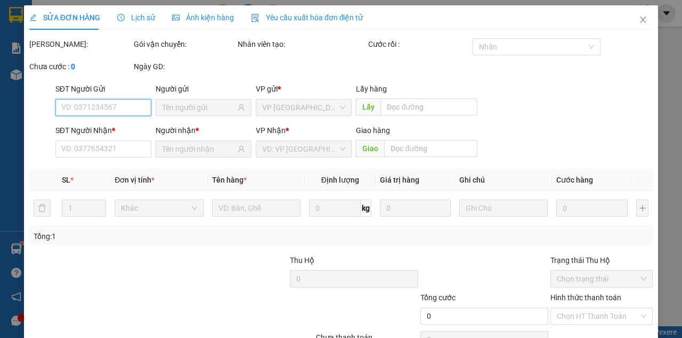
type input "0913135975"
type input "0941848071"
type input "kiều My"
type input "40.000"
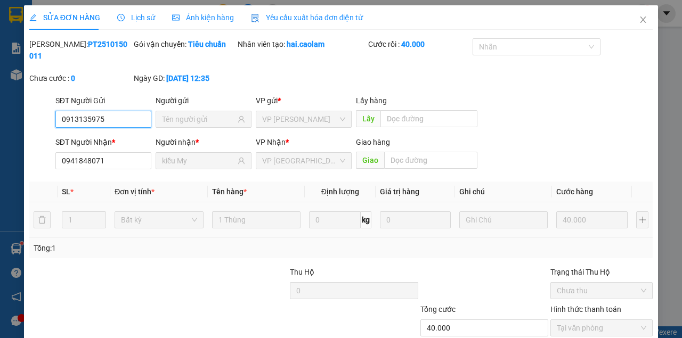
scroll to position [69, 0]
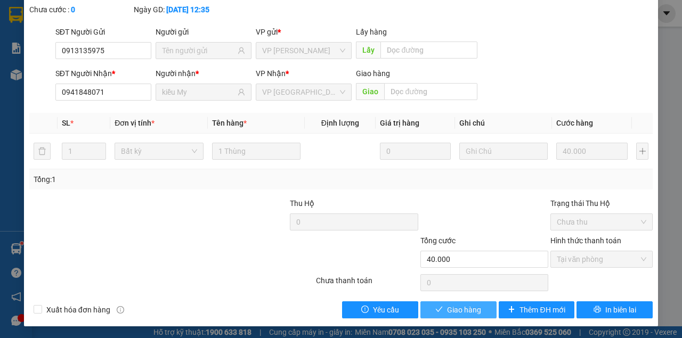
click at [449, 308] on span "Giao hàng" at bounding box center [464, 310] width 34 height 12
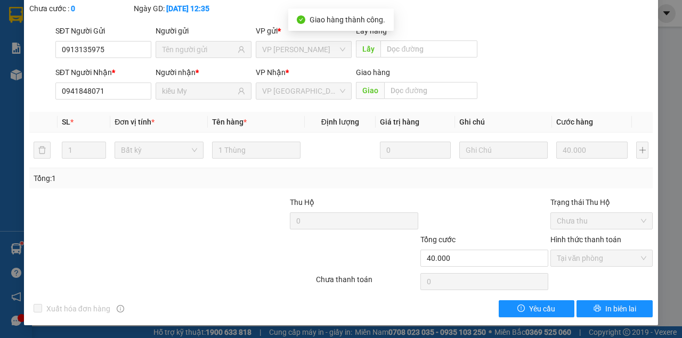
scroll to position [0, 0]
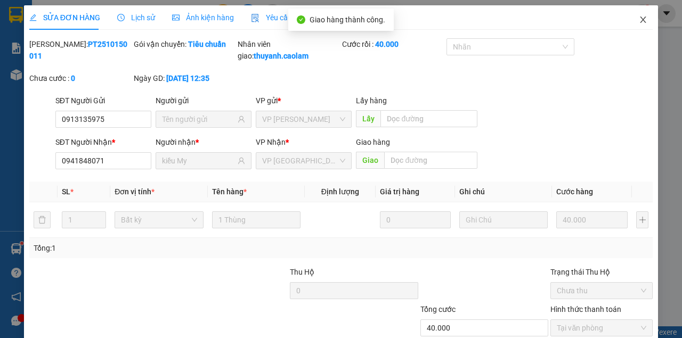
click at [639, 22] on icon "close" at bounding box center [643, 19] width 9 height 9
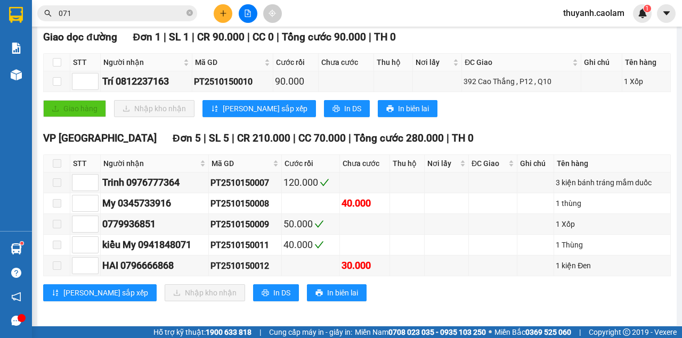
scroll to position [35, 0]
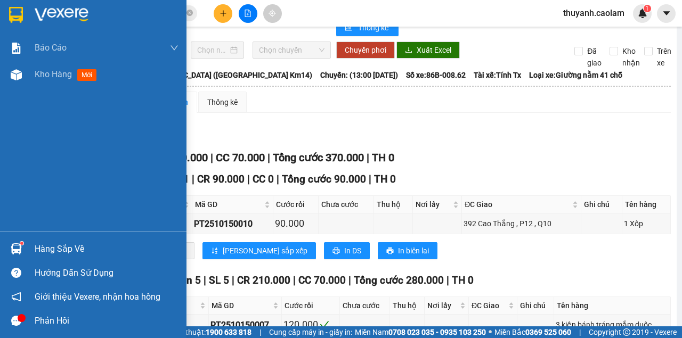
click at [18, 15] on img at bounding box center [16, 15] width 14 height 16
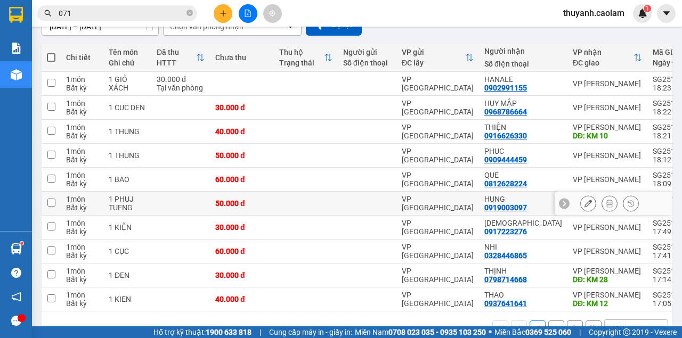
scroll to position [141, 0]
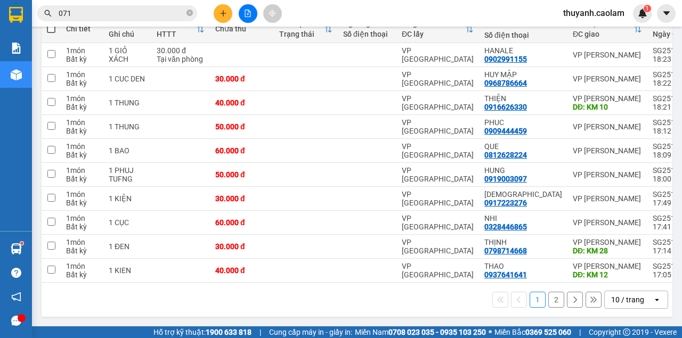
click at [548, 298] on button "2" at bounding box center [556, 300] width 16 height 16
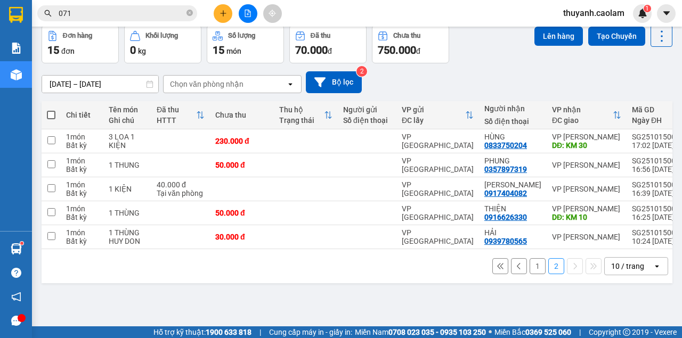
scroll to position [0, 0]
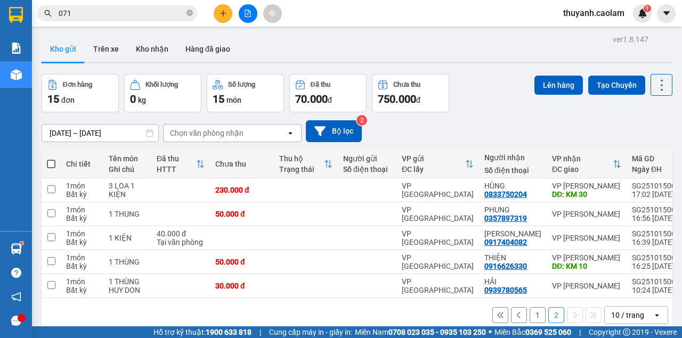
click at [115, 13] on input "071" at bounding box center [122, 13] width 126 height 12
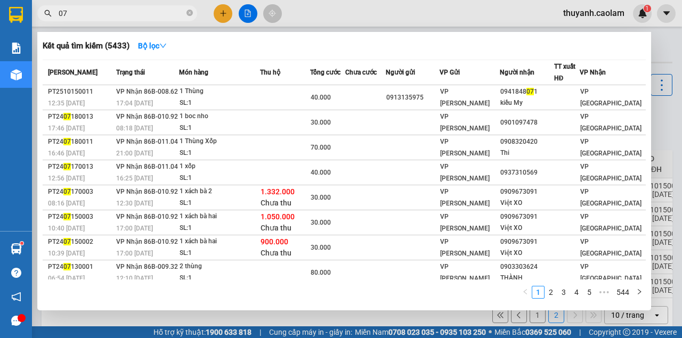
type input "0"
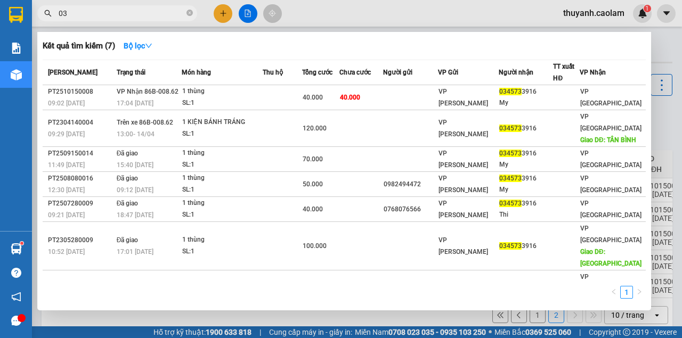
type input "0"
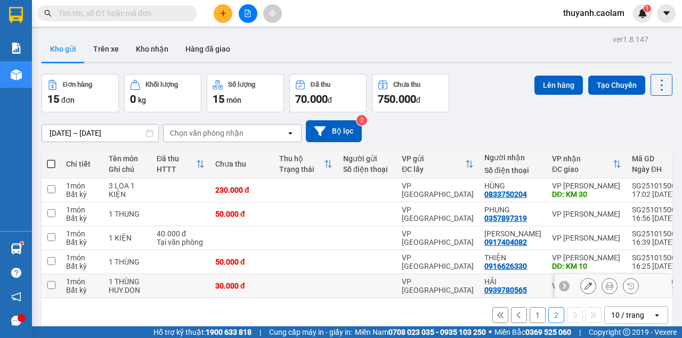
scroll to position [49, 0]
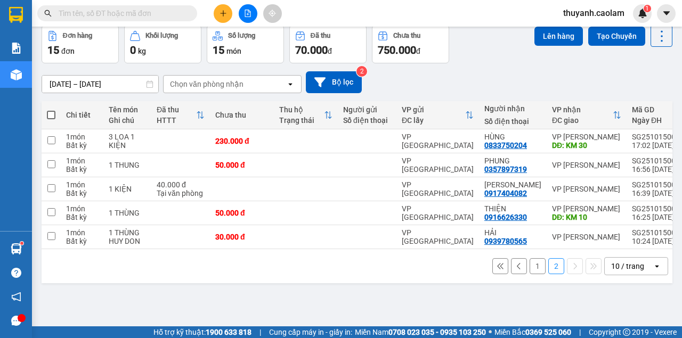
click at [530, 269] on button "1" at bounding box center [538, 266] width 16 height 16
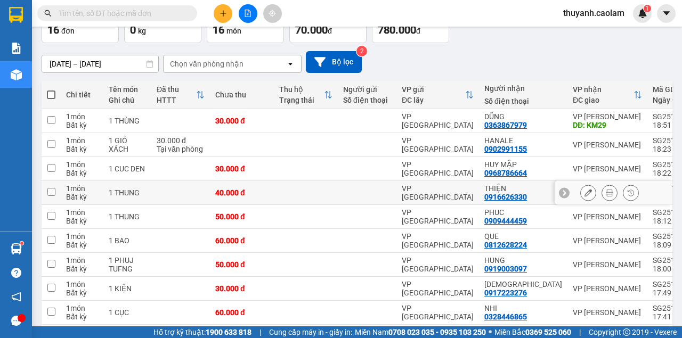
scroll to position [141, 0]
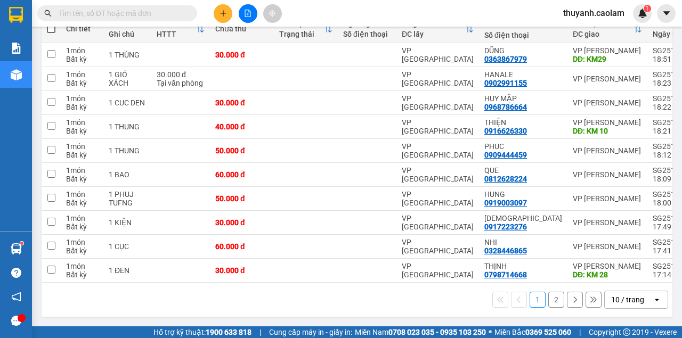
click at [553, 300] on button "2" at bounding box center [556, 300] width 16 height 16
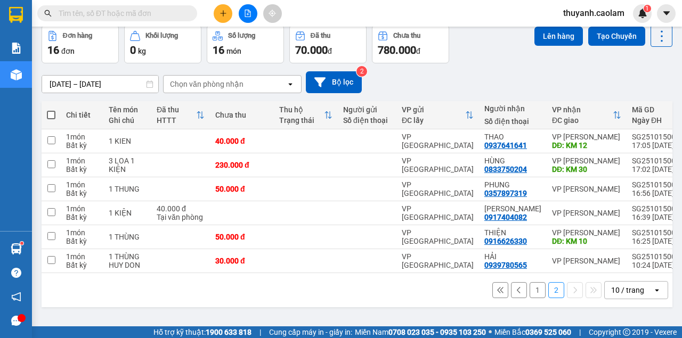
click at [533, 298] on button "1" at bounding box center [538, 290] width 16 height 16
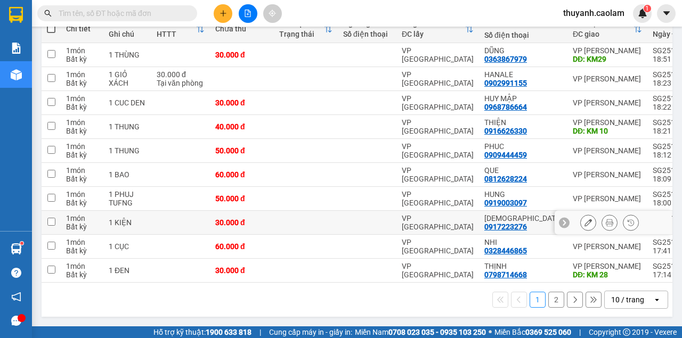
scroll to position [0, 0]
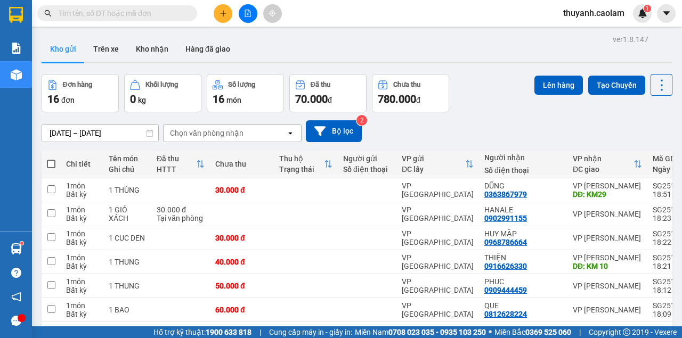
click at [252, 13] on button at bounding box center [248, 13] width 19 height 19
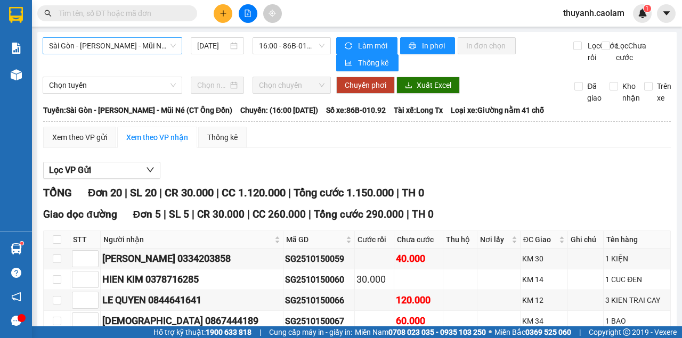
click at [144, 43] on span "Sài Gòn - [PERSON_NAME] - Mũi Né (CT Ông Đồn)" at bounding box center [112, 46] width 127 height 16
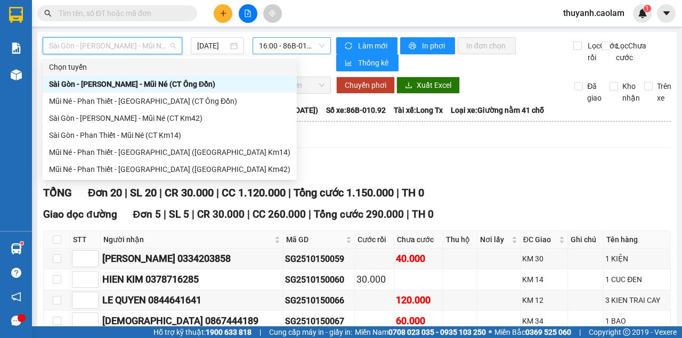
click at [270, 48] on span "16:00 - 86B-010.92" at bounding box center [291, 46] width 65 height 16
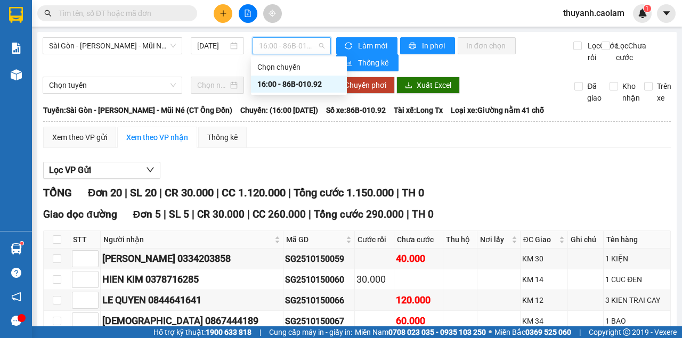
click at [270, 48] on span "16:00 - 86B-010.92" at bounding box center [291, 46] width 65 height 16
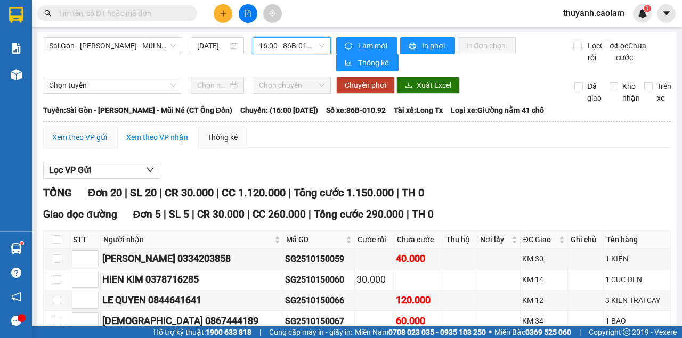
click at [66, 143] on div "Xem theo VP gửi" at bounding box center [79, 138] width 55 height 12
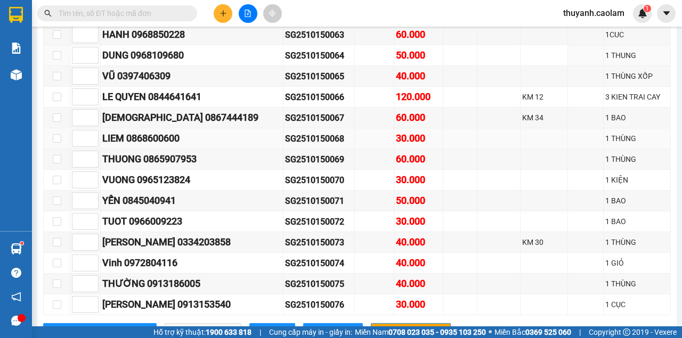
scroll to position [385, 0]
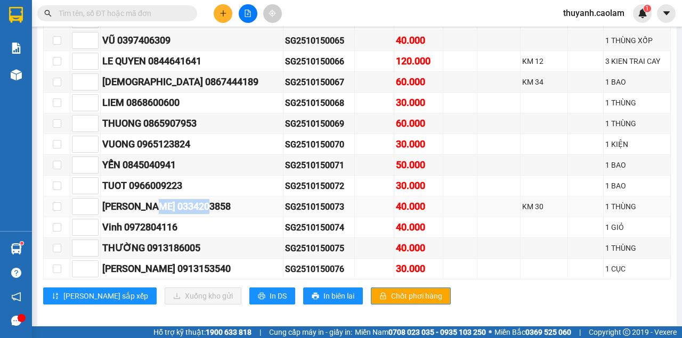
drag, startPoint x: 163, startPoint y: 200, endPoint x: 217, endPoint y: 208, distance: 54.9
click at [217, 208] on td "[PERSON_NAME] 0334203858" at bounding box center [192, 207] width 183 height 21
copy div "0334203858"
click at [157, 10] on input "text" at bounding box center [122, 13] width 126 height 12
paste input "0334203858"
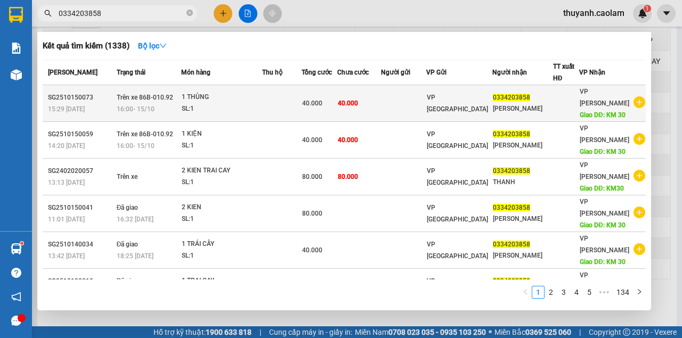
type input "0334203858"
click at [426, 102] on td at bounding box center [403, 103] width 45 height 37
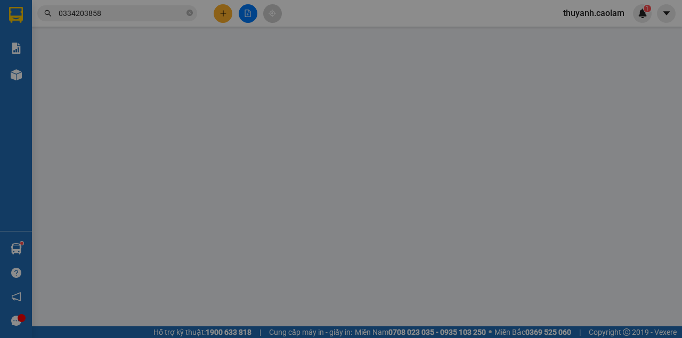
type input "0334203858"
type input "KM 30"
type input "40.000"
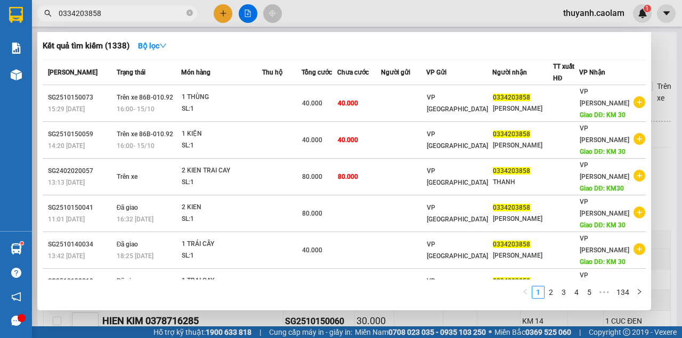
click at [170, 12] on input "0334203858" at bounding box center [122, 13] width 126 height 12
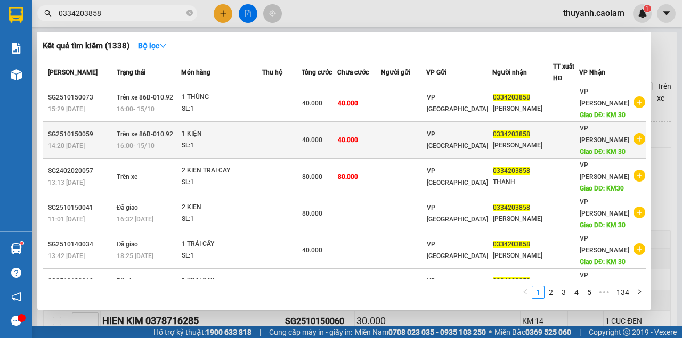
click at [426, 149] on td at bounding box center [403, 140] width 45 height 37
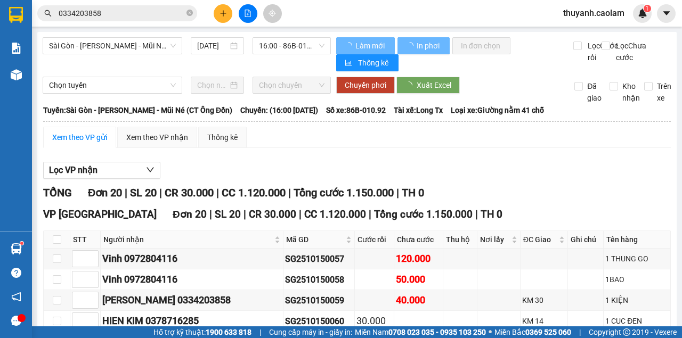
click at [153, 18] on input "0334203858" at bounding box center [122, 13] width 126 height 12
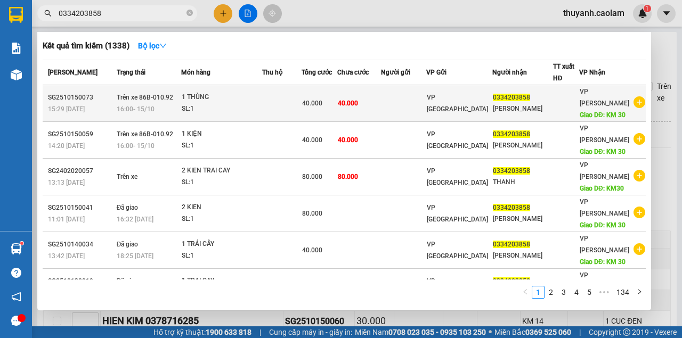
click at [223, 115] on div "SL: 1" at bounding box center [222, 109] width 80 height 12
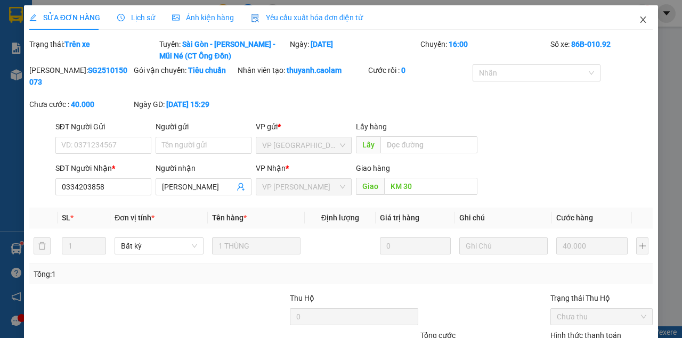
click at [642, 21] on icon "close" at bounding box center [643, 19] width 9 height 9
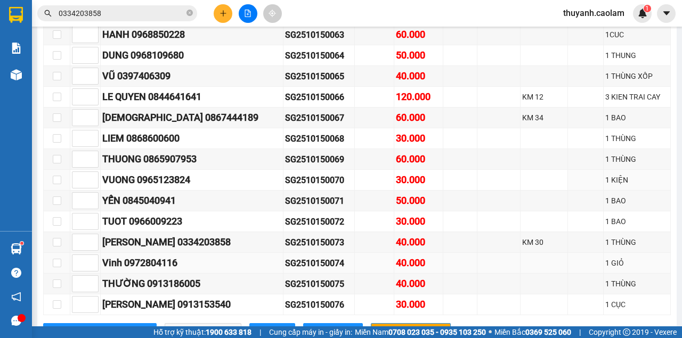
scroll to position [385, 0]
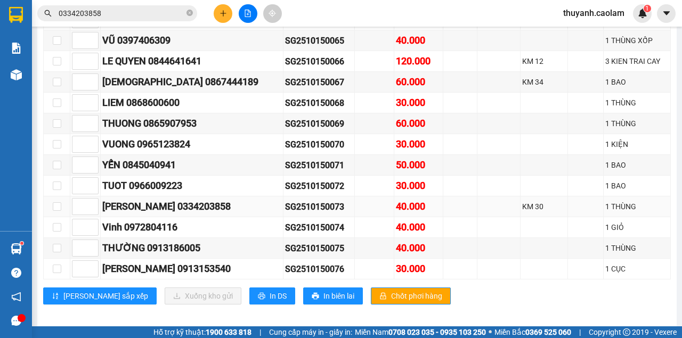
click at [61, 203] on td at bounding box center [57, 207] width 27 height 21
click at [59, 203] on input "checkbox" at bounding box center [57, 207] width 9 height 9
checkbox input "true"
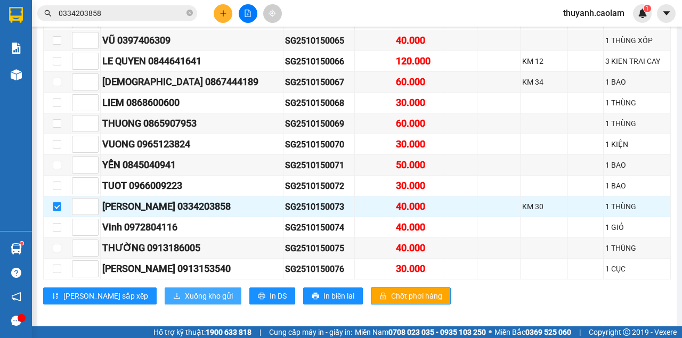
click at [185, 290] on span "Xuống kho gửi" at bounding box center [209, 296] width 48 height 12
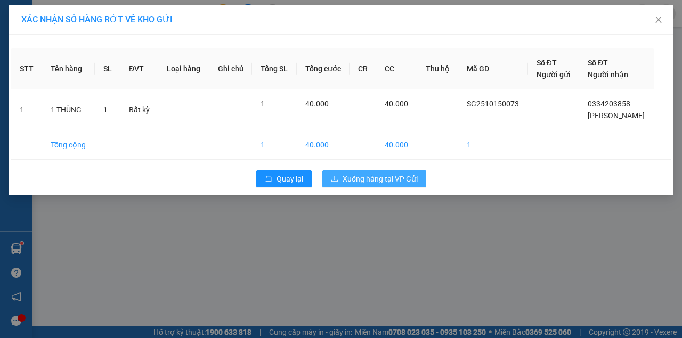
click at [404, 182] on span "Xuống hàng tại VP Gửi" at bounding box center [380, 179] width 75 height 12
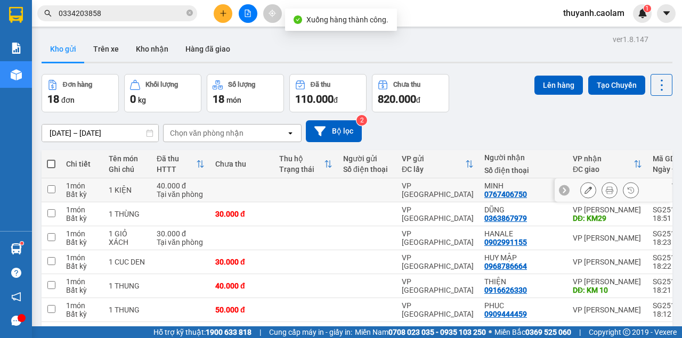
scroll to position [141, 0]
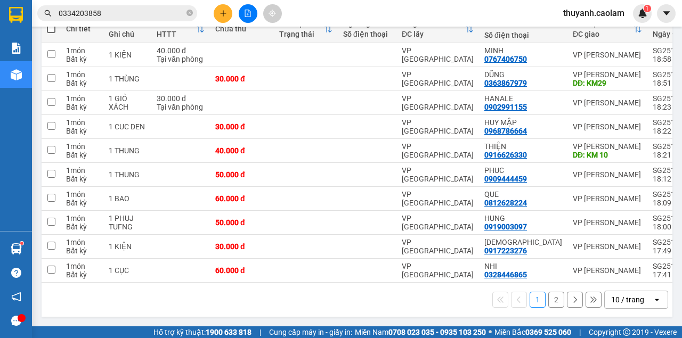
click at [553, 306] on button "2" at bounding box center [556, 300] width 16 height 16
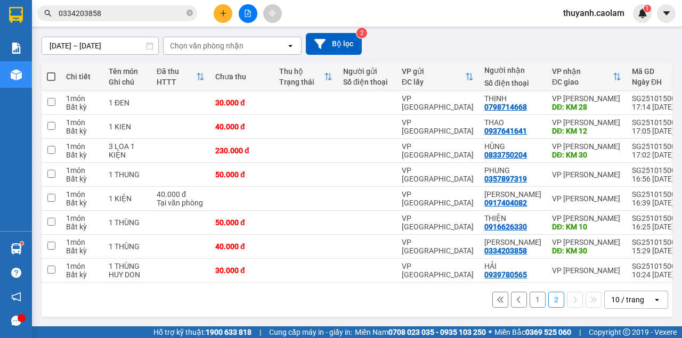
scroll to position [92, 0]
click at [537, 299] on button "1" at bounding box center [538, 300] width 16 height 16
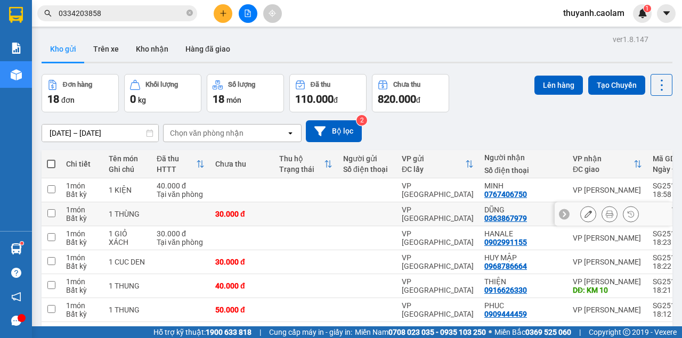
scroll to position [141, 0]
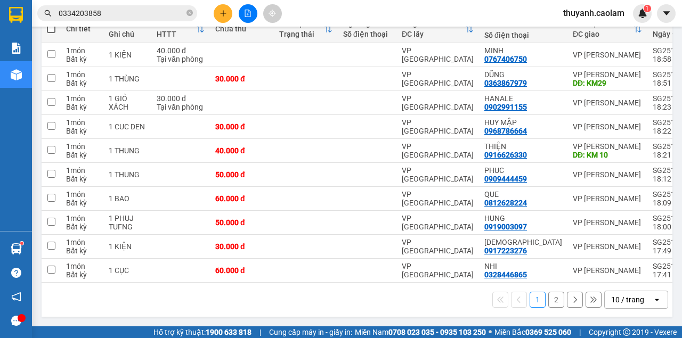
click at [553, 301] on button "2" at bounding box center [556, 300] width 16 height 16
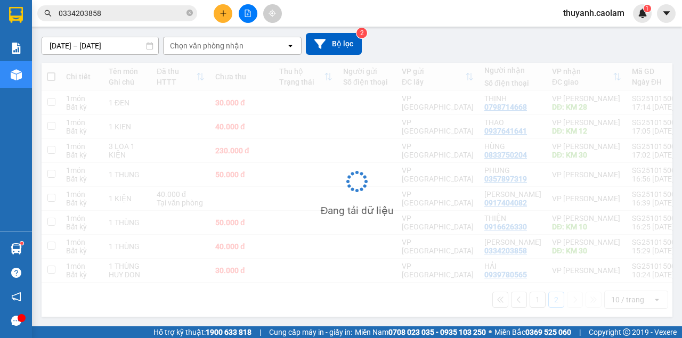
scroll to position [92, 0]
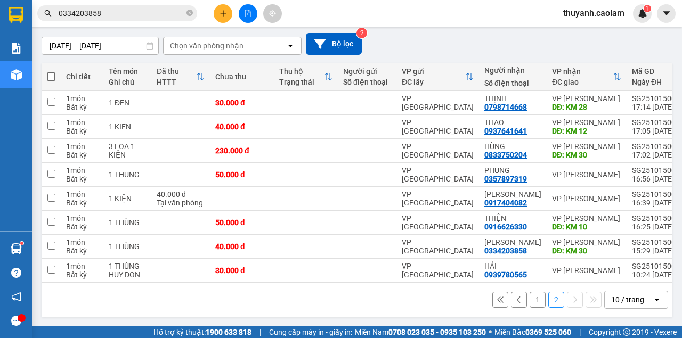
click at [530, 301] on button "1" at bounding box center [538, 300] width 16 height 16
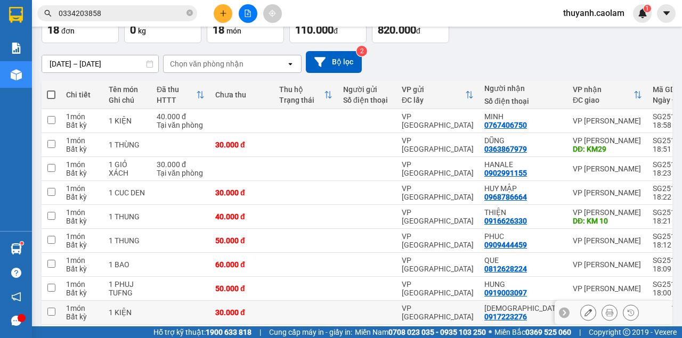
scroll to position [141, 0]
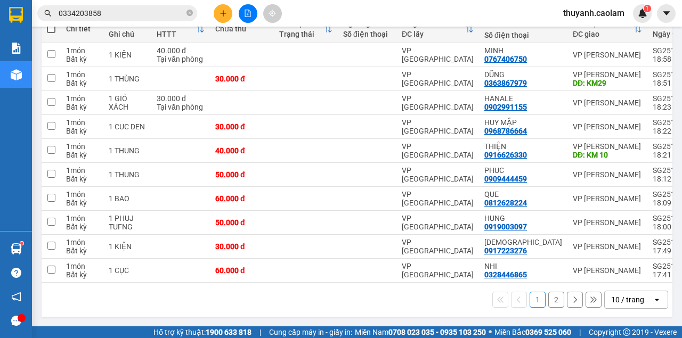
click at [551, 301] on button "2" at bounding box center [556, 300] width 16 height 16
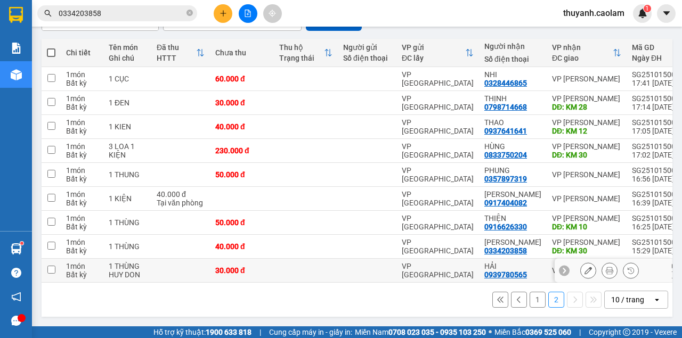
scroll to position [116, 0]
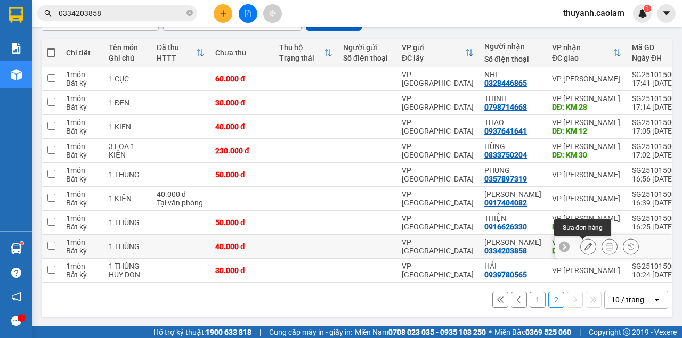
click at [587, 245] on button at bounding box center [588, 247] width 15 height 19
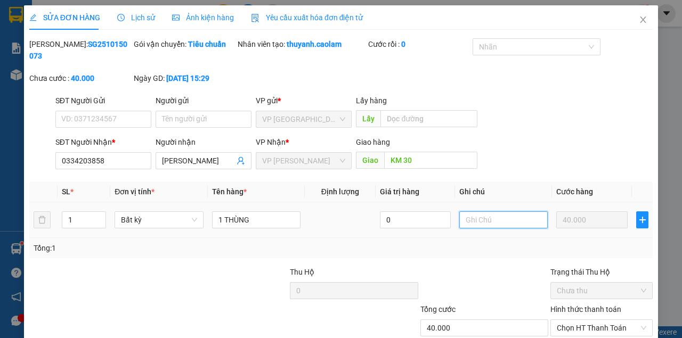
click at [510, 215] on input "text" at bounding box center [503, 220] width 88 height 17
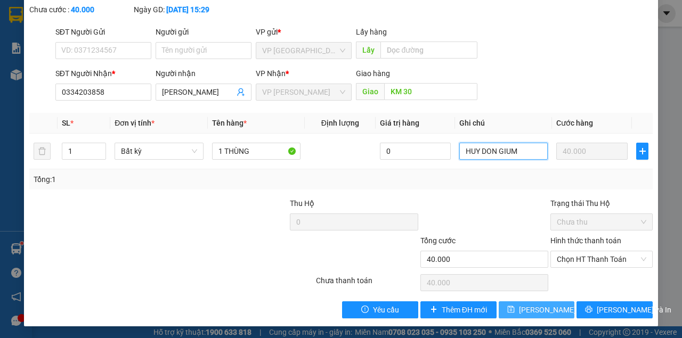
type input "HUY DON GIUM"
click at [536, 308] on span "[PERSON_NAME] thay đổi" at bounding box center [561, 310] width 85 height 12
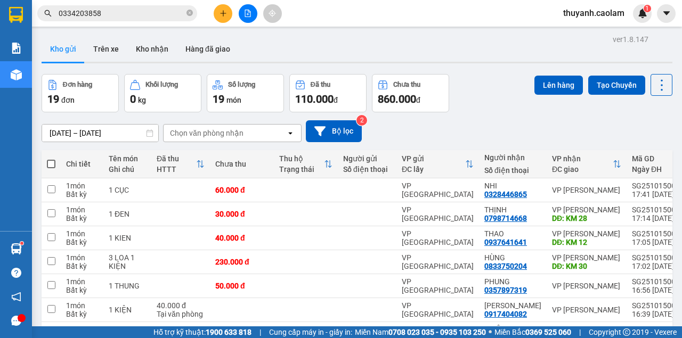
drag, startPoint x: 52, startPoint y: 165, endPoint x: 132, endPoint y: 170, distance: 80.1
click at [52, 165] on span at bounding box center [51, 164] width 9 height 9
click at [51, 159] on input "checkbox" at bounding box center [51, 159] width 0 height 0
checkbox input "true"
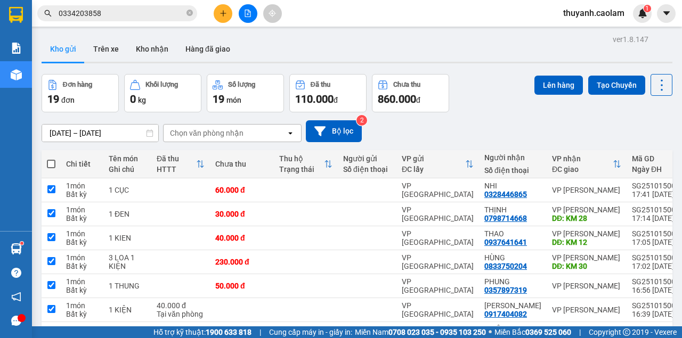
checkbox input "true"
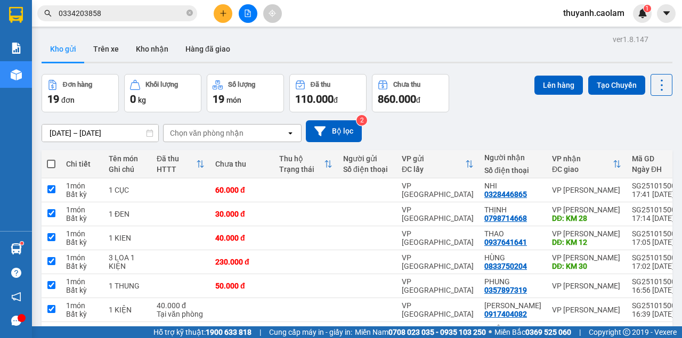
checkbox input "true"
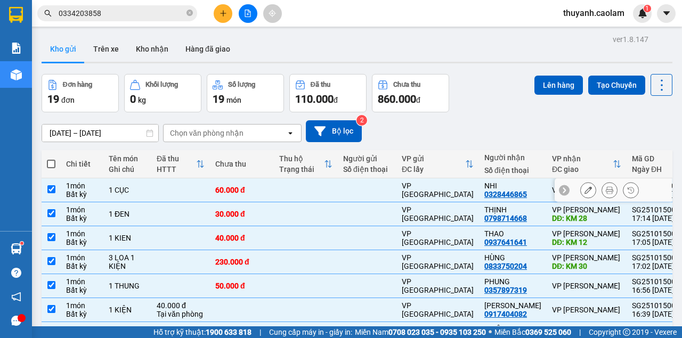
scroll to position [125, 0]
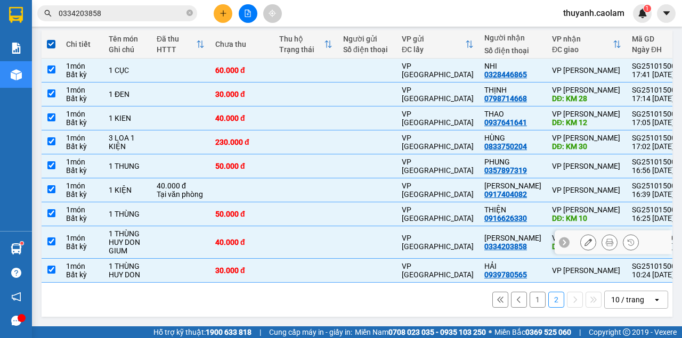
click at [54, 240] on input "checkbox" at bounding box center [51, 242] width 8 height 8
checkbox input "false"
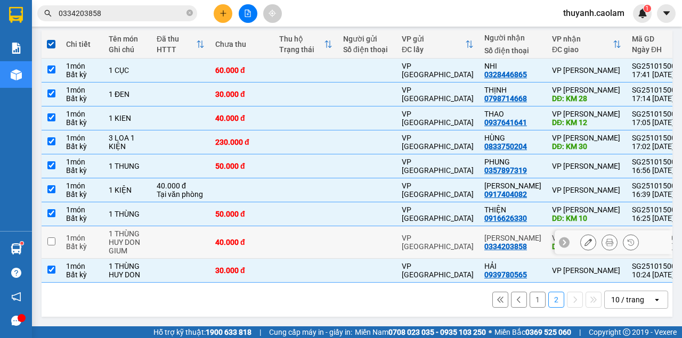
click at [53, 266] on input "checkbox" at bounding box center [51, 270] width 8 height 8
checkbox input "false"
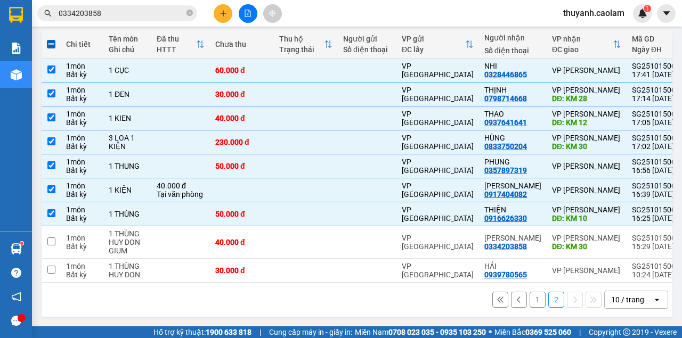
scroll to position [0, 0]
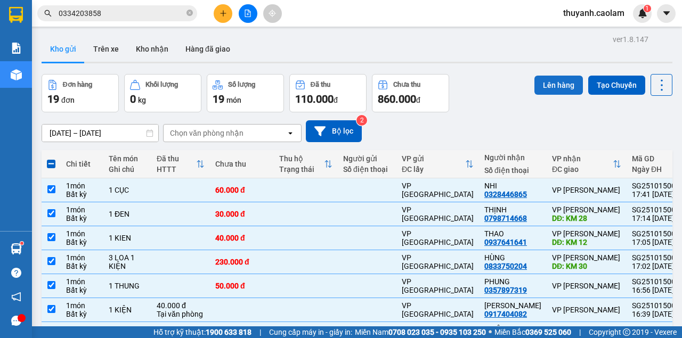
click at [549, 77] on button "Lên hàng" at bounding box center [559, 85] width 49 height 19
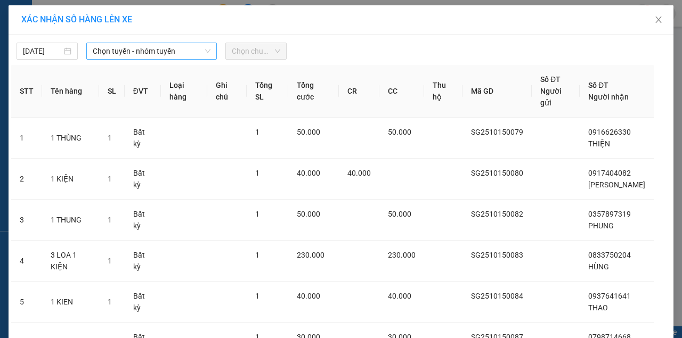
click at [166, 55] on span "Chọn tuyến - nhóm tuyến" at bounding box center [152, 51] width 118 height 16
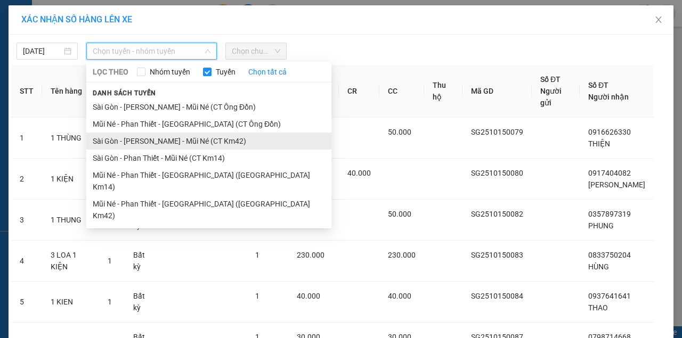
click at [210, 139] on li "Sài Gòn - [PERSON_NAME] - Mũi Né (CT Km42)" at bounding box center [208, 141] width 245 height 17
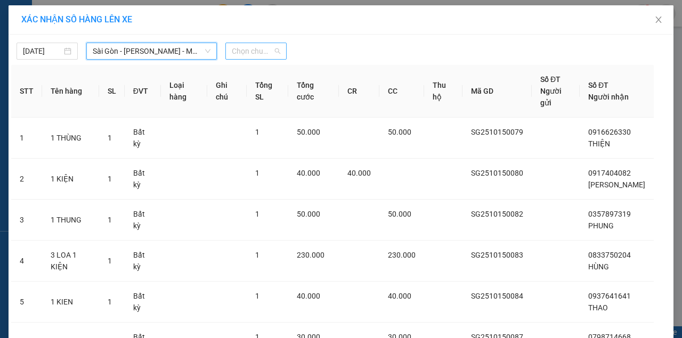
click at [262, 49] on span "Chọn chuyến" at bounding box center [256, 51] width 49 height 16
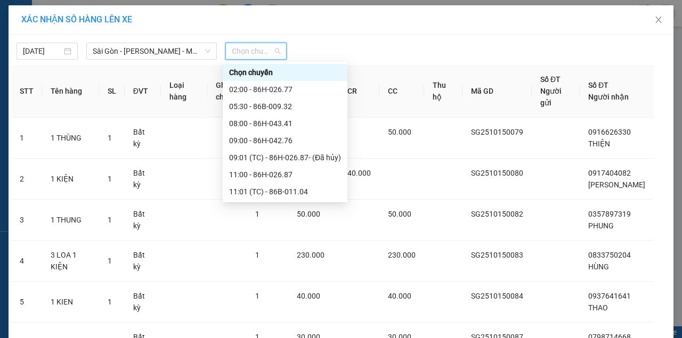
scroll to position [136, 0]
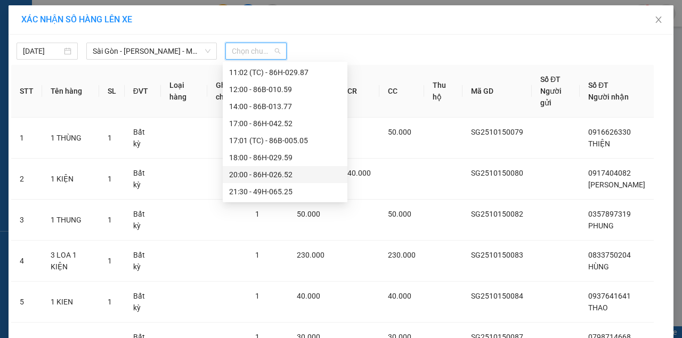
click at [283, 172] on div "20:00 - 86H-026.52" at bounding box center [285, 175] width 112 height 12
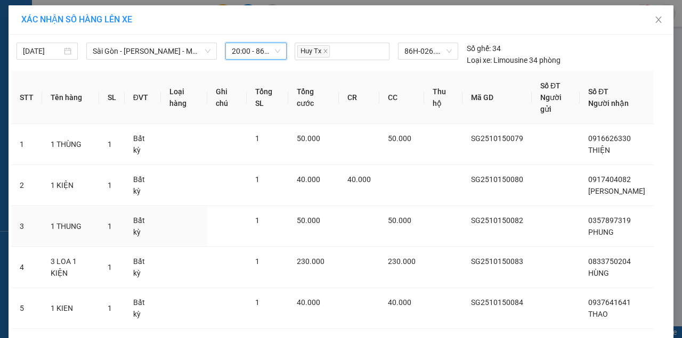
scroll to position [137, 0]
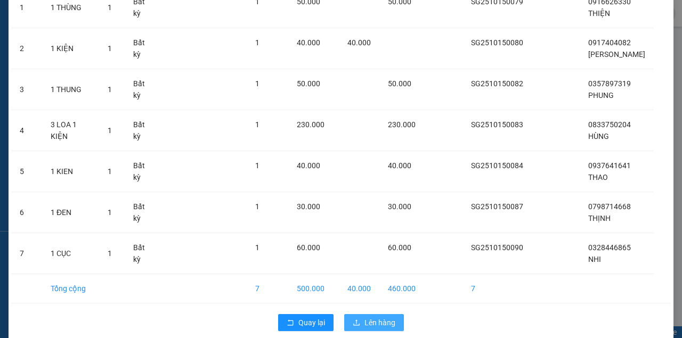
click at [375, 317] on span "Lên hàng" at bounding box center [380, 323] width 31 height 12
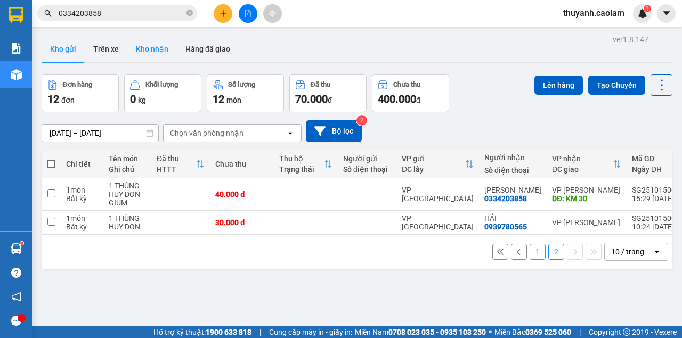
click at [158, 48] on button "Kho nhận" at bounding box center [152, 49] width 50 height 26
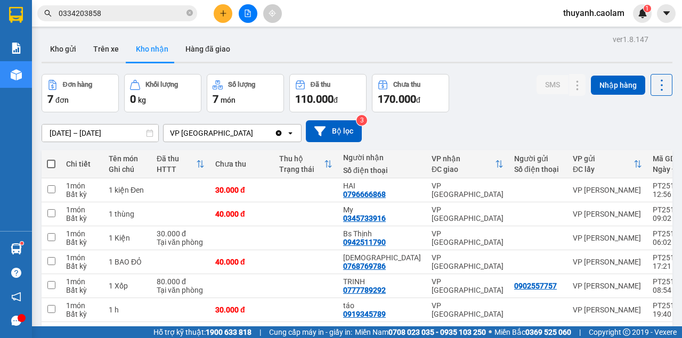
click at [27, 19] on div at bounding box center [16, 17] width 32 height 35
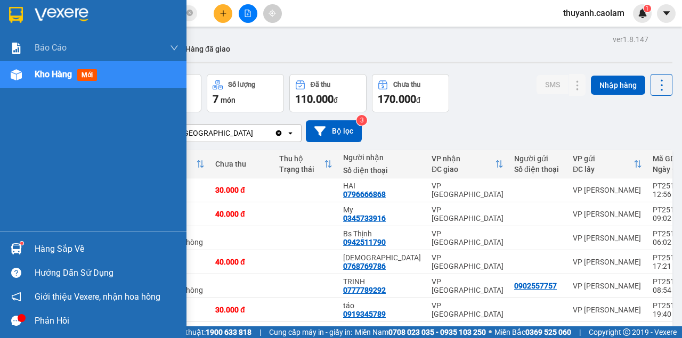
click at [21, 22] on img at bounding box center [16, 15] width 14 height 16
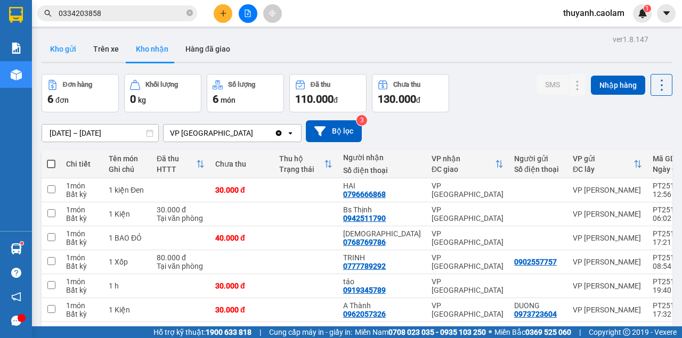
click at [67, 47] on button "Kho gửi" at bounding box center [63, 49] width 43 height 26
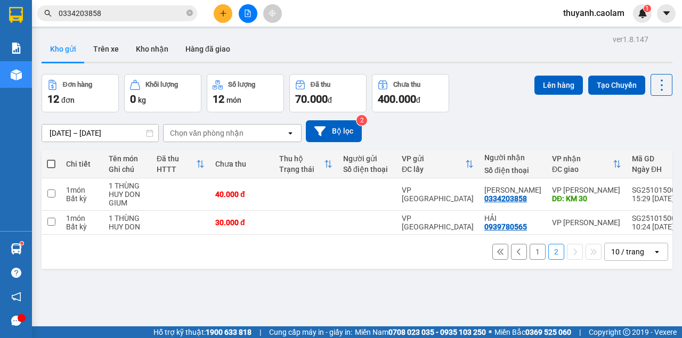
click at [530, 258] on button "1" at bounding box center [538, 252] width 16 height 16
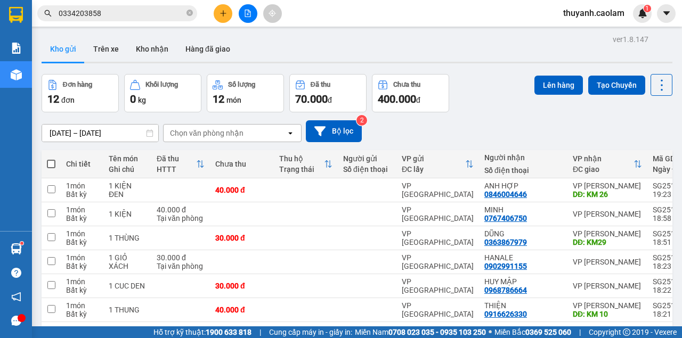
click at [53, 165] on span at bounding box center [51, 164] width 9 height 9
click at [51, 159] on input "checkbox" at bounding box center [51, 159] width 0 height 0
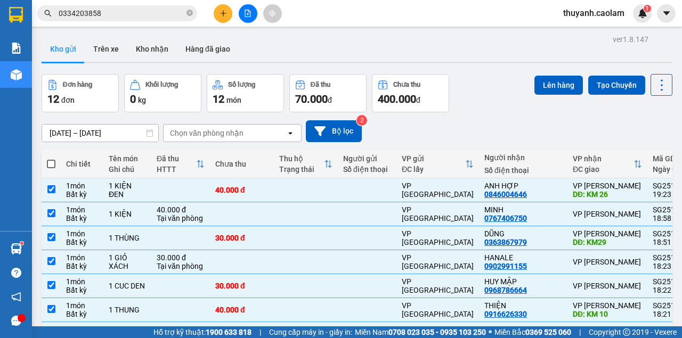
checkbox input "true"
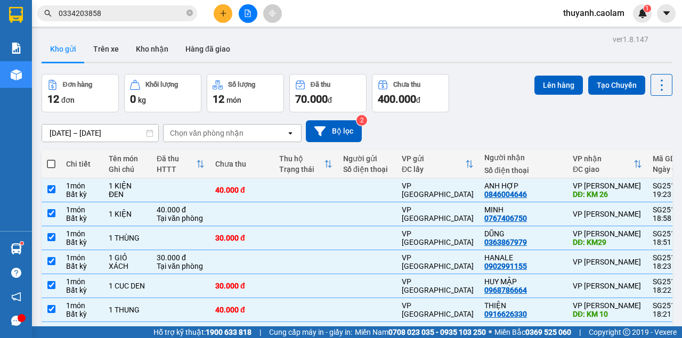
checkbox input "true"
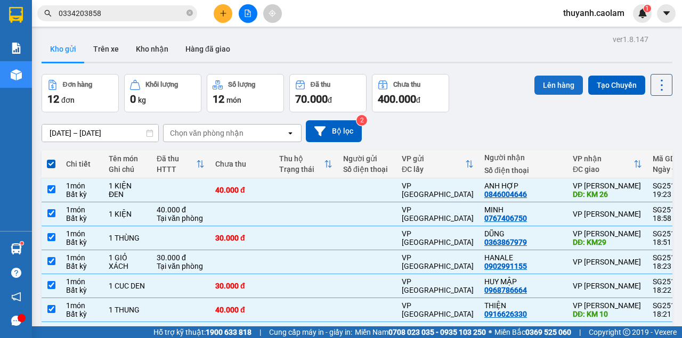
click at [535, 79] on button "Lên hàng" at bounding box center [559, 85] width 49 height 19
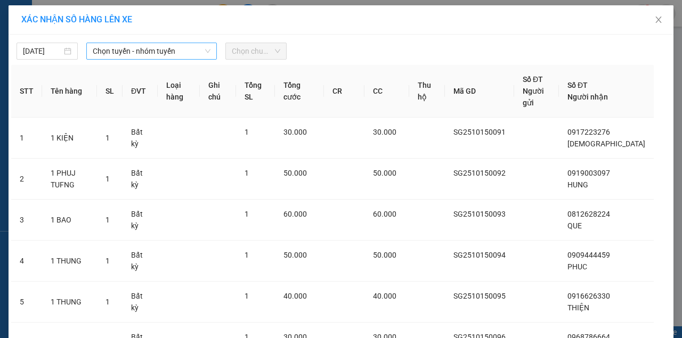
click at [149, 50] on span "Chọn tuyến - nhóm tuyến" at bounding box center [152, 51] width 118 height 16
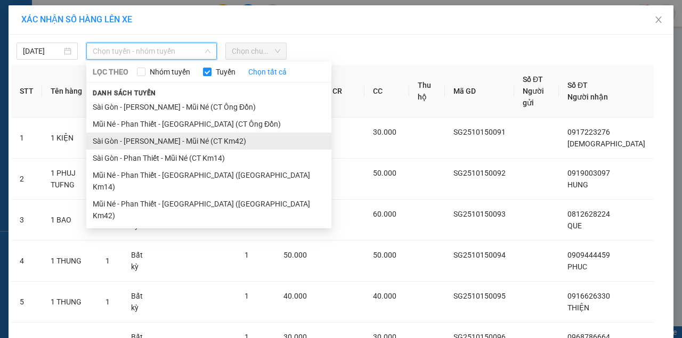
click at [231, 139] on li "Sài Gòn - [PERSON_NAME] - Mũi Né (CT Km42)" at bounding box center [208, 141] width 245 height 17
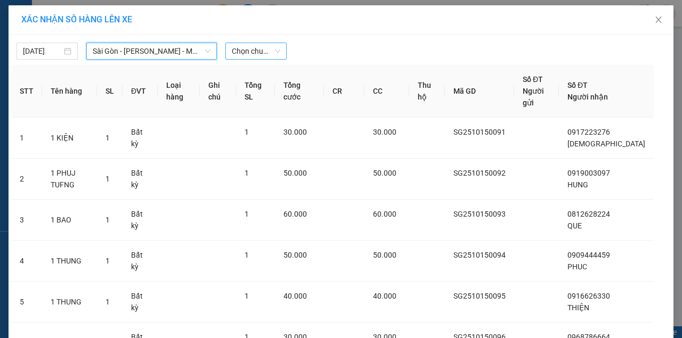
click at [252, 46] on span "Chọn chuyến" at bounding box center [256, 51] width 49 height 16
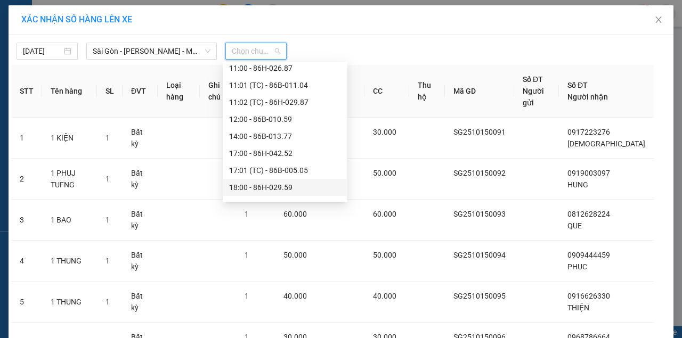
scroll to position [136, 0]
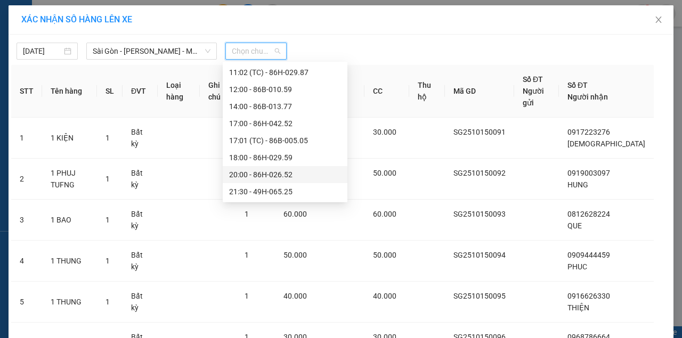
click at [277, 173] on div "20:00 - 86H-026.52" at bounding box center [285, 175] width 112 height 12
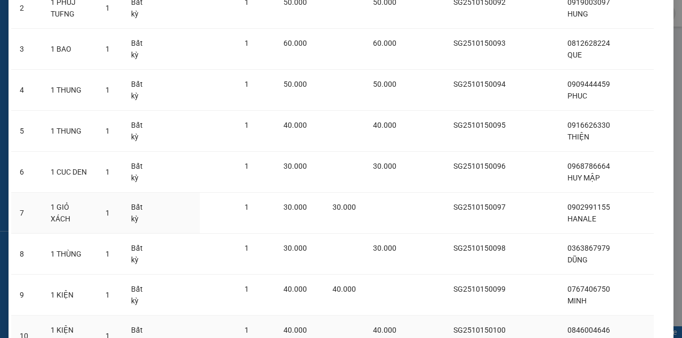
scroll to position [271, 0]
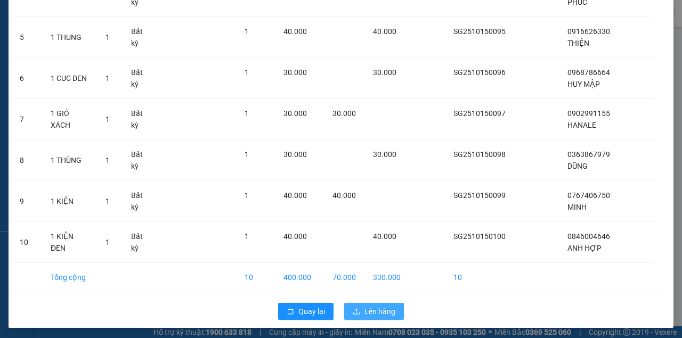
click at [375, 309] on span "Lên hàng" at bounding box center [380, 312] width 31 height 12
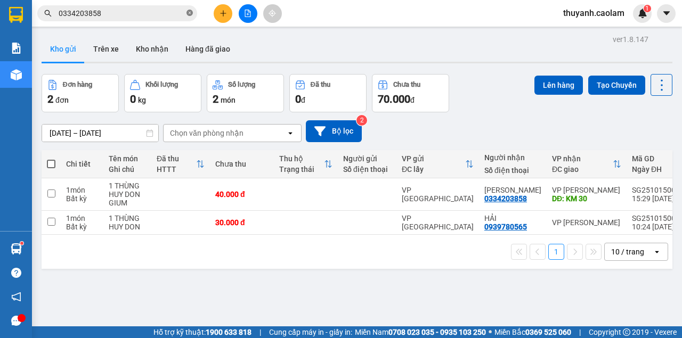
click at [191, 11] on icon "close-circle" at bounding box center [190, 13] width 6 height 6
click at [143, 49] on button "Kho nhận" at bounding box center [152, 49] width 50 height 26
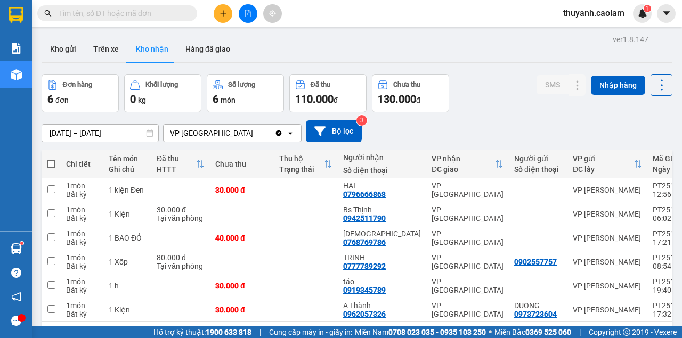
scroll to position [49, 0]
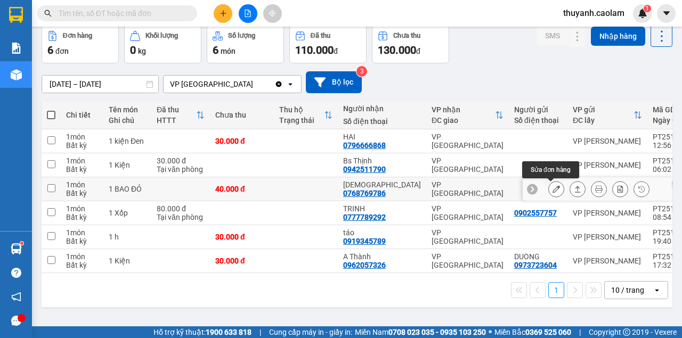
click at [553, 191] on icon at bounding box center [556, 188] width 7 height 7
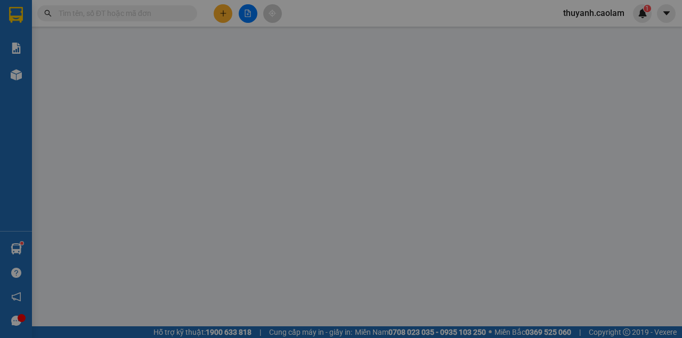
type input "0768769786"
type input "[DEMOGRAPHIC_DATA]"
type input "40.000"
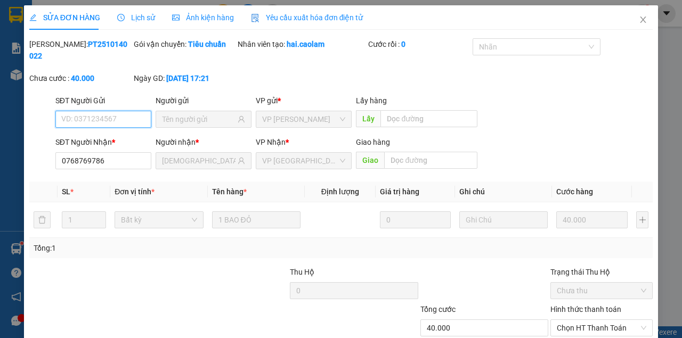
scroll to position [69, 0]
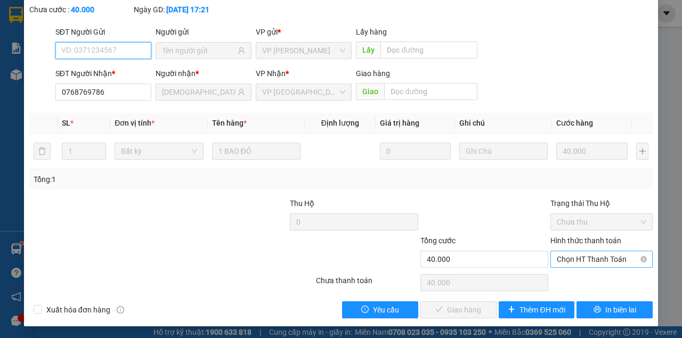
click at [588, 258] on span "Chọn HT Thanh Toán" at bounding box center [602, 260] width 90 height 16
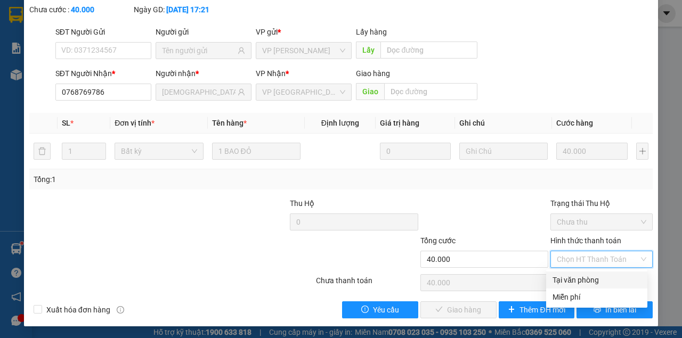
click at [603, 170] on div "Tổng: 1" at bounding box center [341, 179] width 624 height 20
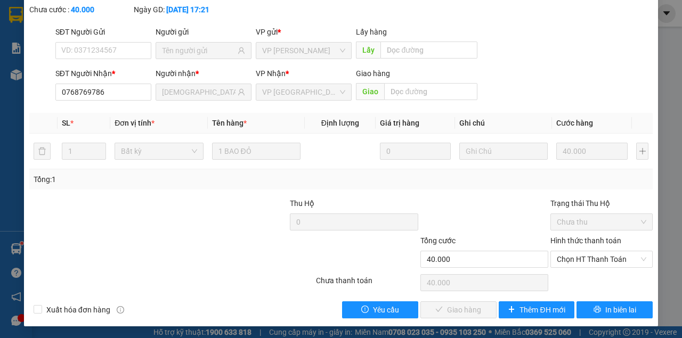
scroll to position [0, 0]
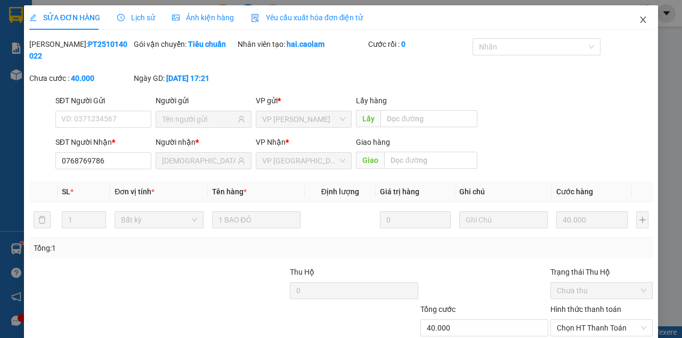
click at [643, 25] on span "Close" at bounding box center [643, 20] width 30 height 30
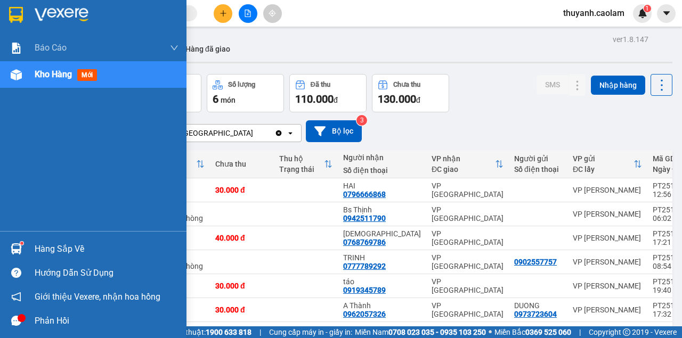
click at [5, 2] on div at bounding box center [93, 17] width 187 height 35
click at [23, 18] on div at bounding box center [16, 14] width 19 height 19
click at [17, 13] on img at bounding box center [16, 15] width 14 height 16
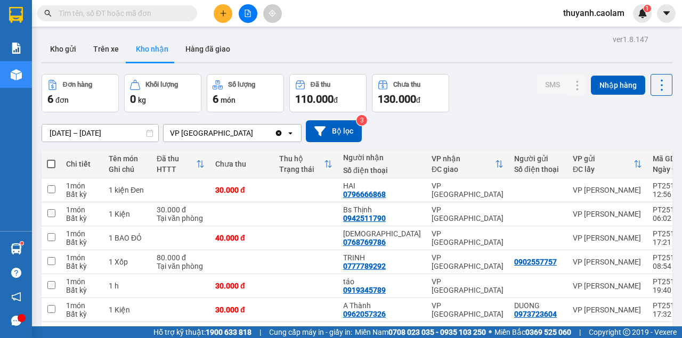
scroll to position [49, 0]
